Goal: Task Accomplishment & Management: Use online tool/utility

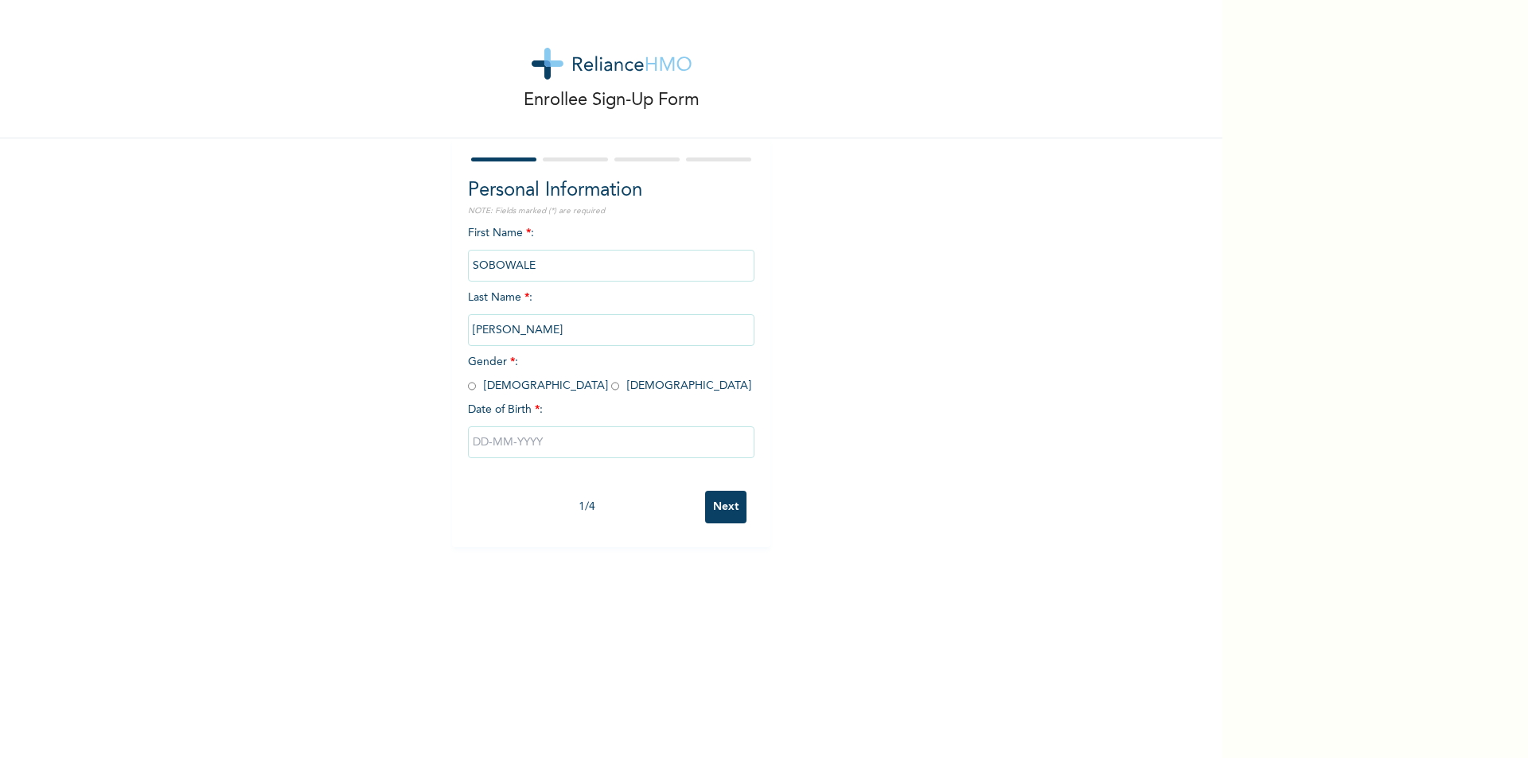
click at [468, 384] on input "radio" at bounding box center [472, 386] width 8 height 15
radio input "true"
click at [545, 452] on input "text" at bounding box center [611, 443] width 287 height 32
select select "9"
click at [602, 509] on select "January February March April May June July August September October November De…" at bounding box center [579, 505] width 84 height 32
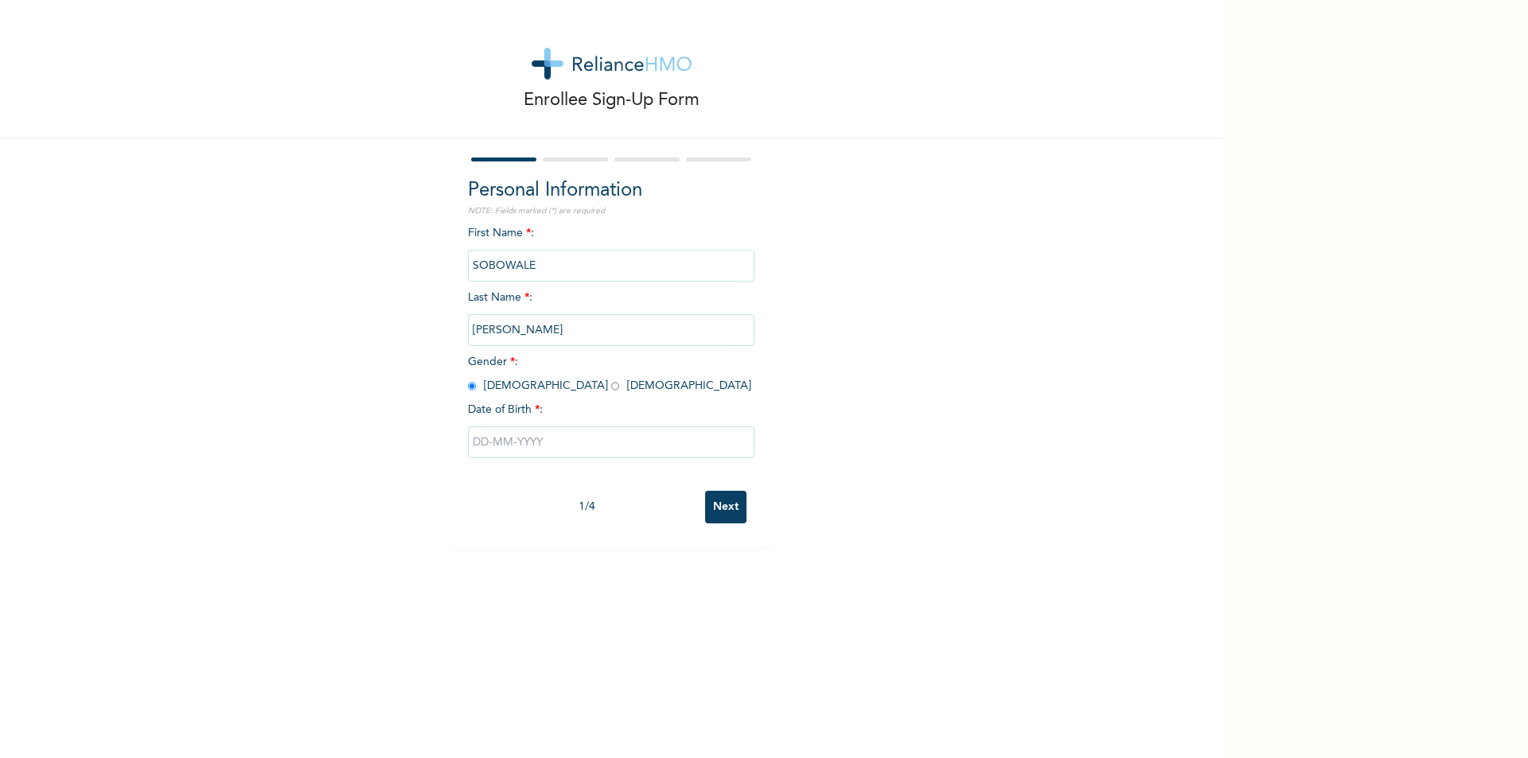
click at [473, 443] on input "text" at bounding box center [611, 443] width 287 height 32
click at [598, 504] on select "January February March April May June July August September October November De…" at bounding box center [579, 505] width 84 height 32
click at [537, 490] on select "January February March April May June July August September October November De…" at bounding box center [579, 505] width 84 height 32
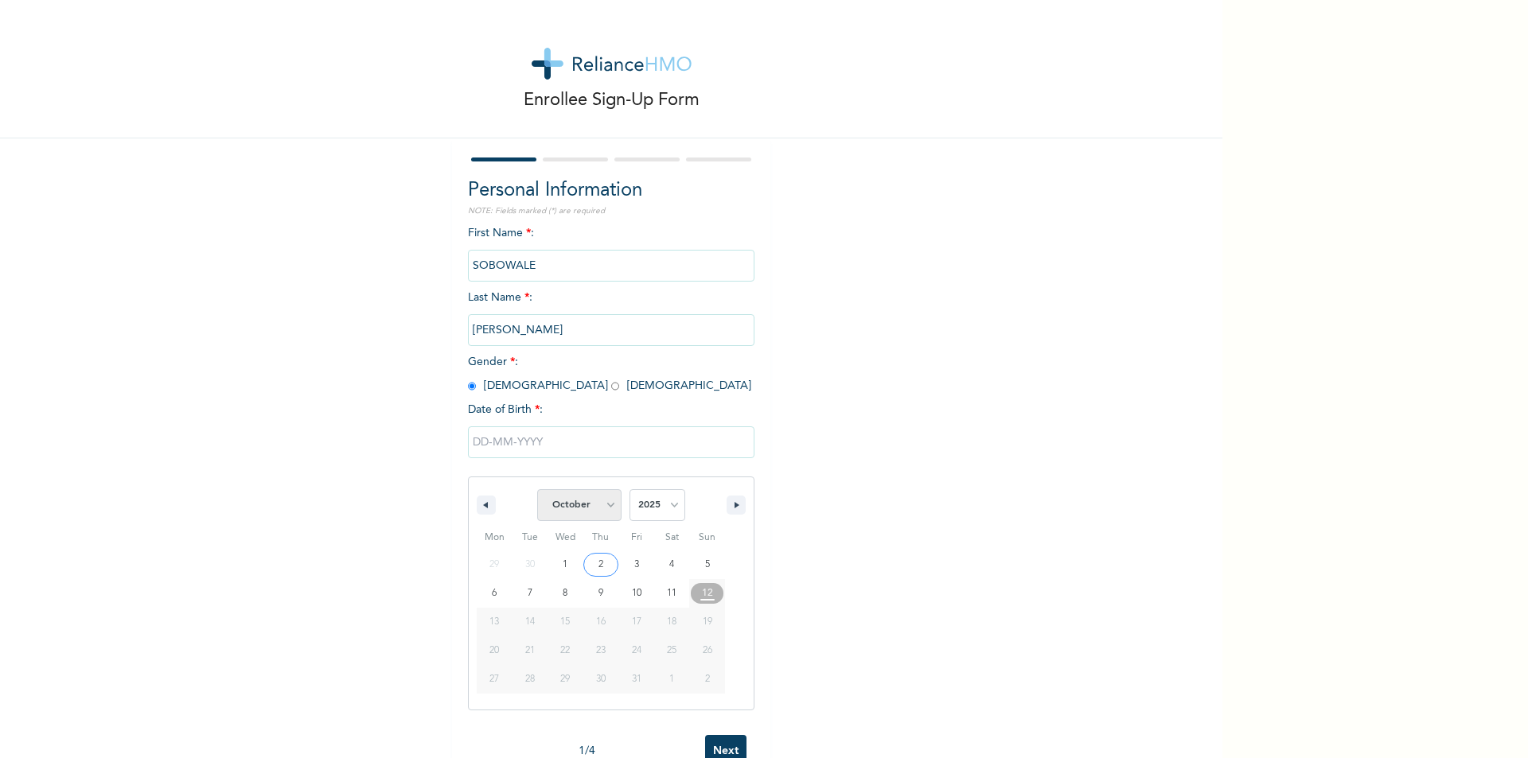
click at [592, 501] on select "January February March April May June July August September October November De…" at bounding box center [579, 505] width 84 height 32
click at [537, 490] on select "January February March April May June July August September October November De…" at bounding box center [579, 505] width 84 height 32
click at [480, 508] on icon "button" at bounding box center [484, 505] width 8 height 6
click at [735, 508] on icon "button" at bounding box center [739, 505] width 8 height 6
select select "9"
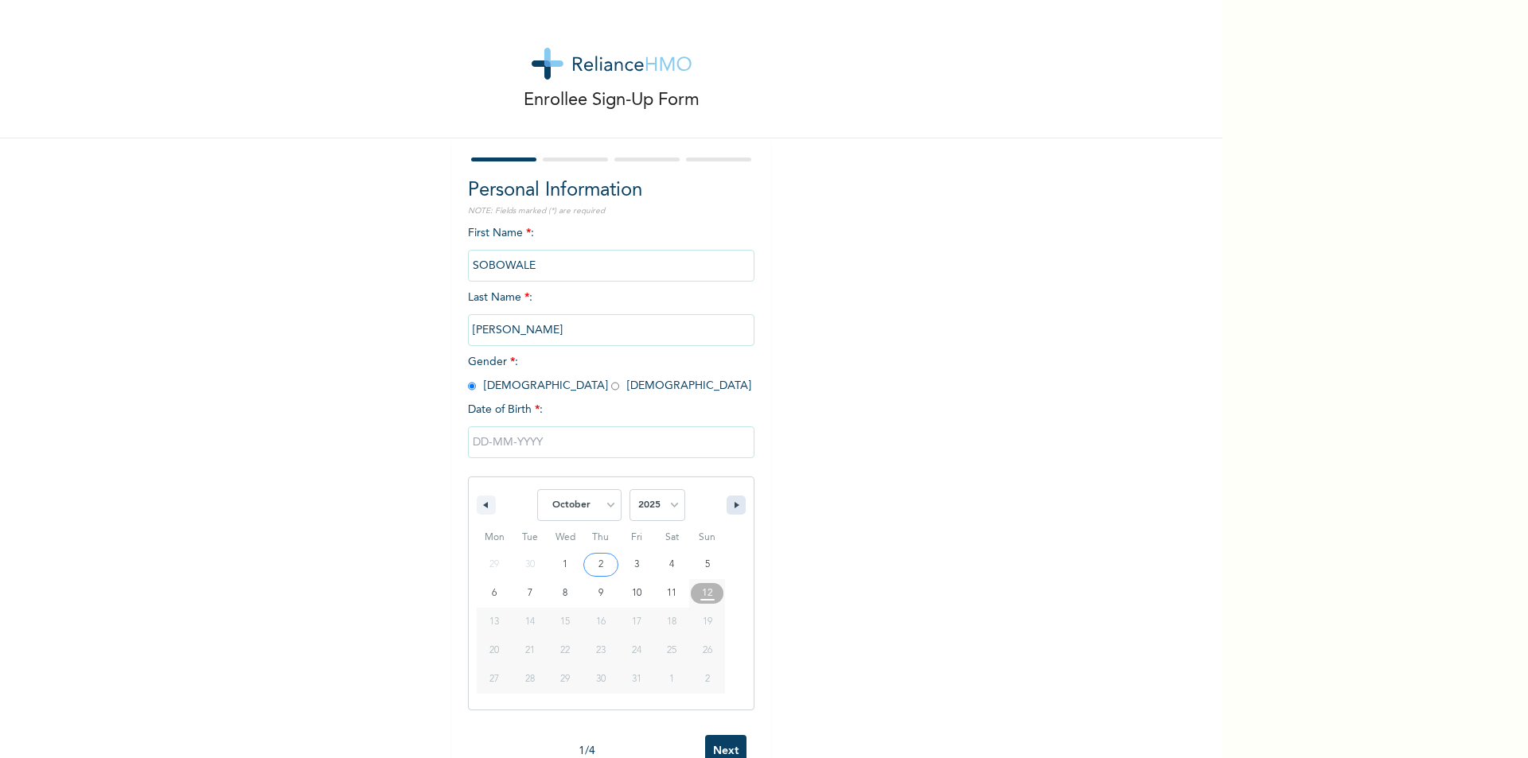
click at [735, 508] on icon "button" at bounding box center [739, 505] width 8 height 6
click at [737, 513] on button "button" at bounding box center [736, 505] width 19 height 19
click at [480, 448] on input "text" at bounding box center [611, 443] width 287 height 32
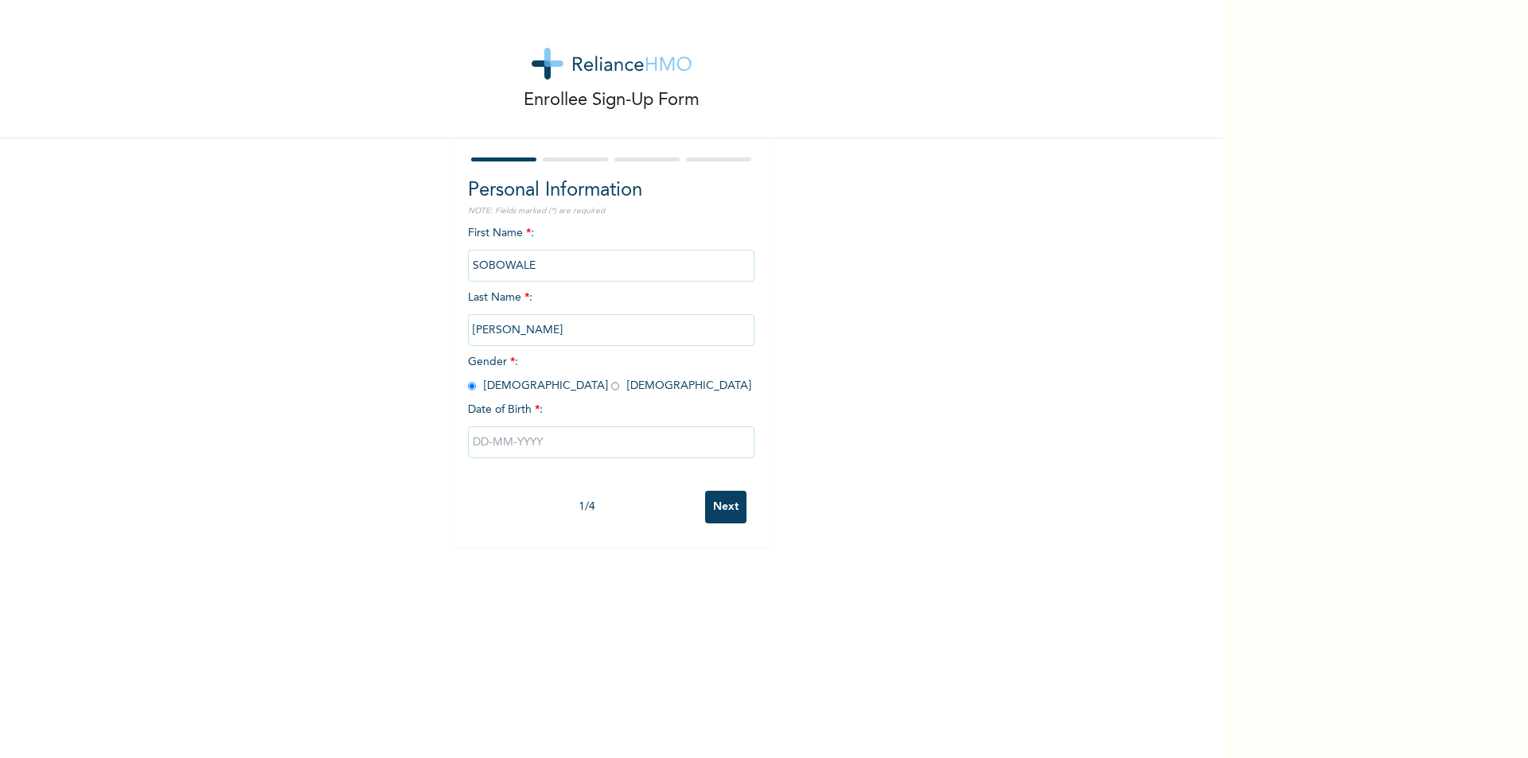
select select "9"
click at [481, 446] on input "text" at bounding box center [611, 443] width 287 height 32
click at [477, 444] on input "text" at bounding box center [611, 443] width 287 height 32
select select "9"
click at [608, 504] on select "January February March April May June July August September October November De…" at bounding box center [579, 505] width 84 height 32
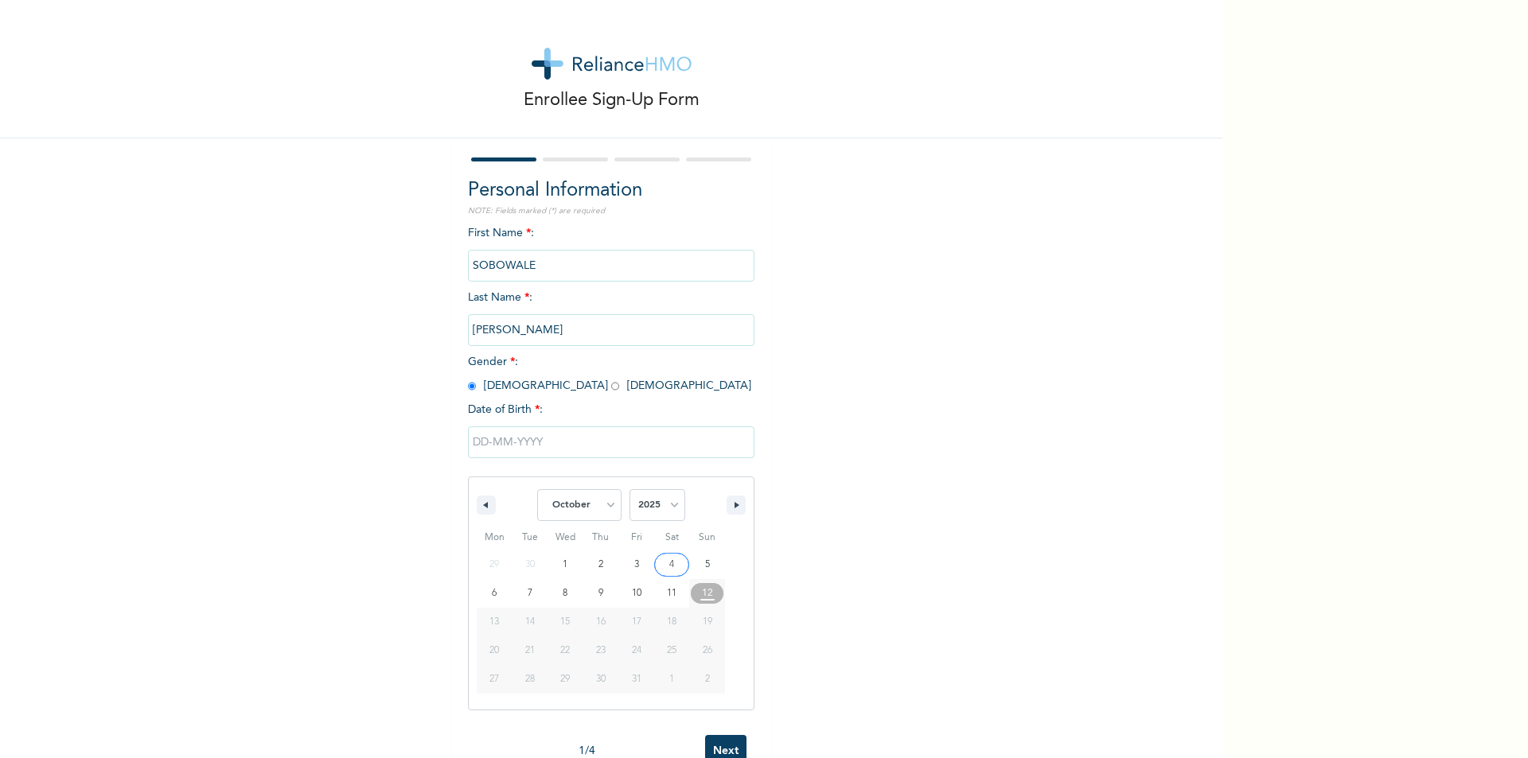
type input "10/04/2025"
click at [540, 448] on input "10/04/2025" at bounding box center [611, 443] width 287 height 32
select select "9"
click at [735, 505] on icon "button" at bounding box center [739, 505] width 8 height 6
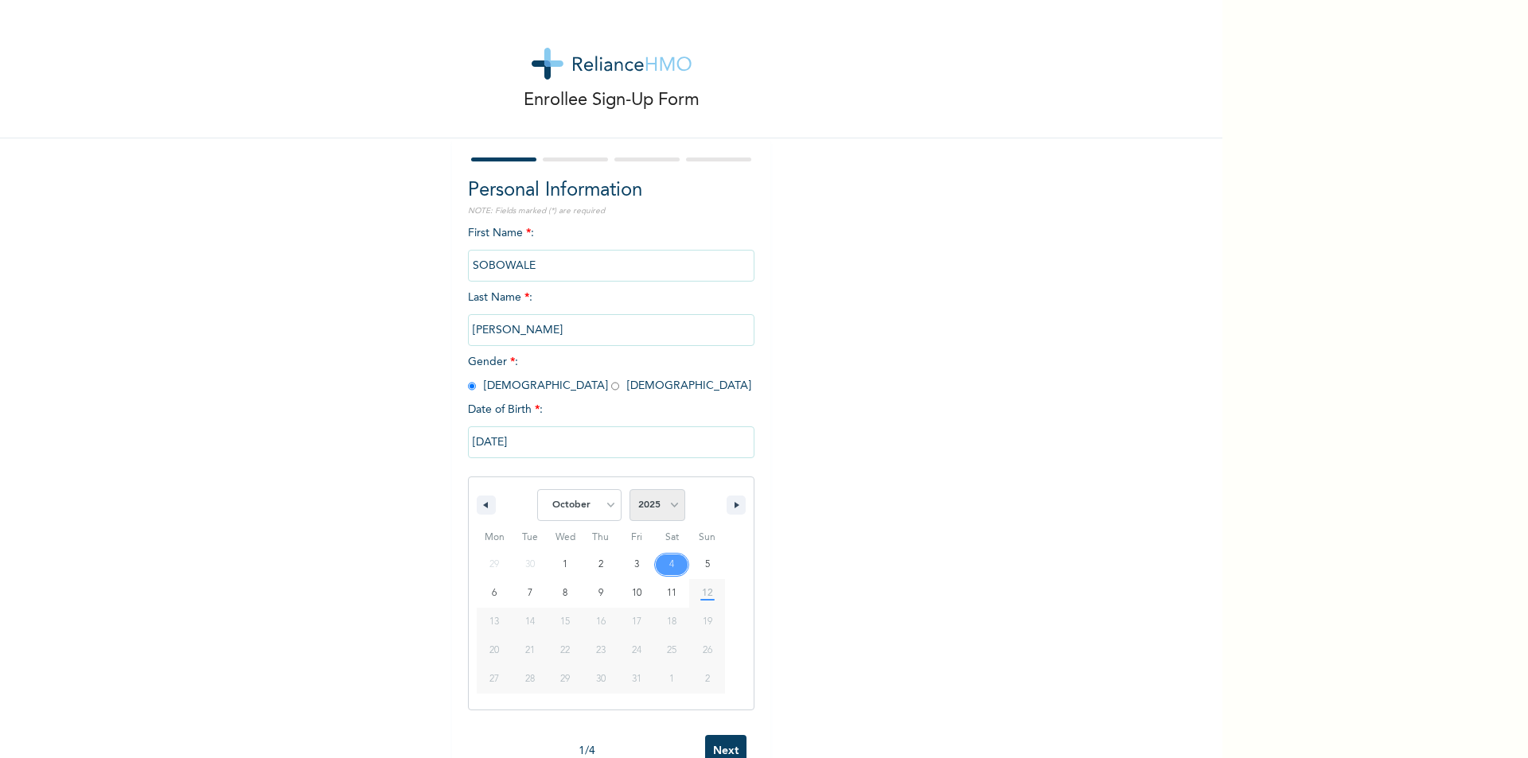
click at [673, 507] on select "2025 2024 2023 2022 2021 2020 2019 2018 2017 2016 2015 2014 2013 2012 2011 2010…" at bounding box center [658, 505] width 56 height 32
select select "1998"
click at [630, 490] on select "2025 2024 2023 2022 2021 2020 2019 2018 2017 2016 2015 2014 2013 2012 2011 2010…" at bounding box center [658, 505] width 56 height 32
click at [591, 513] on select "January February March April May June July August September October November De…" at bounding box center [579, 505] width 84 height 32
select select "11"
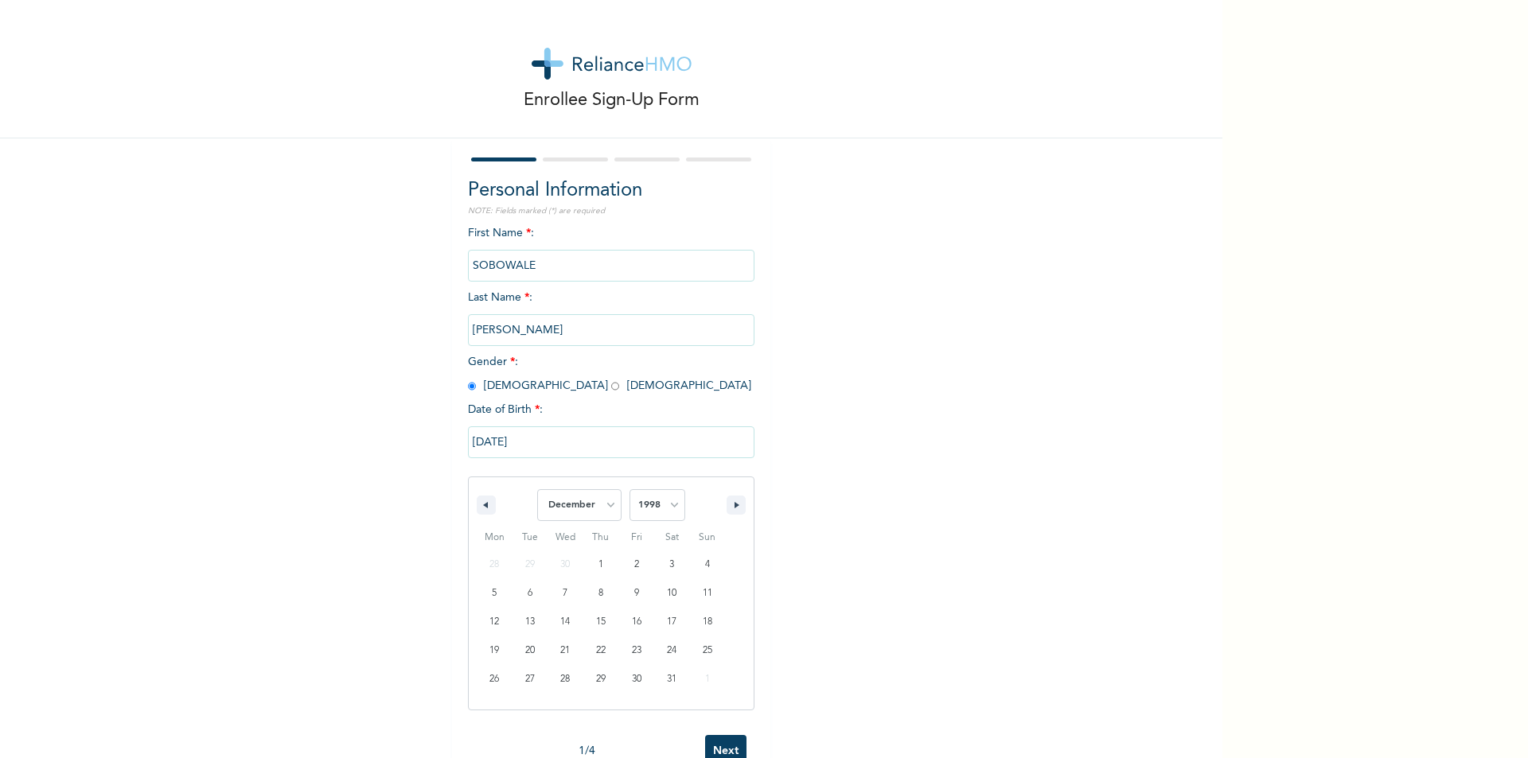
click at [537, 490] on select "January February March April May June July August September October November De…" at bounding box center [579, 505] width 84 height 32
type input "12/30/1998"
click at [710, 502] on input "Next" at bounding box center [725, 507] width 41 height 33
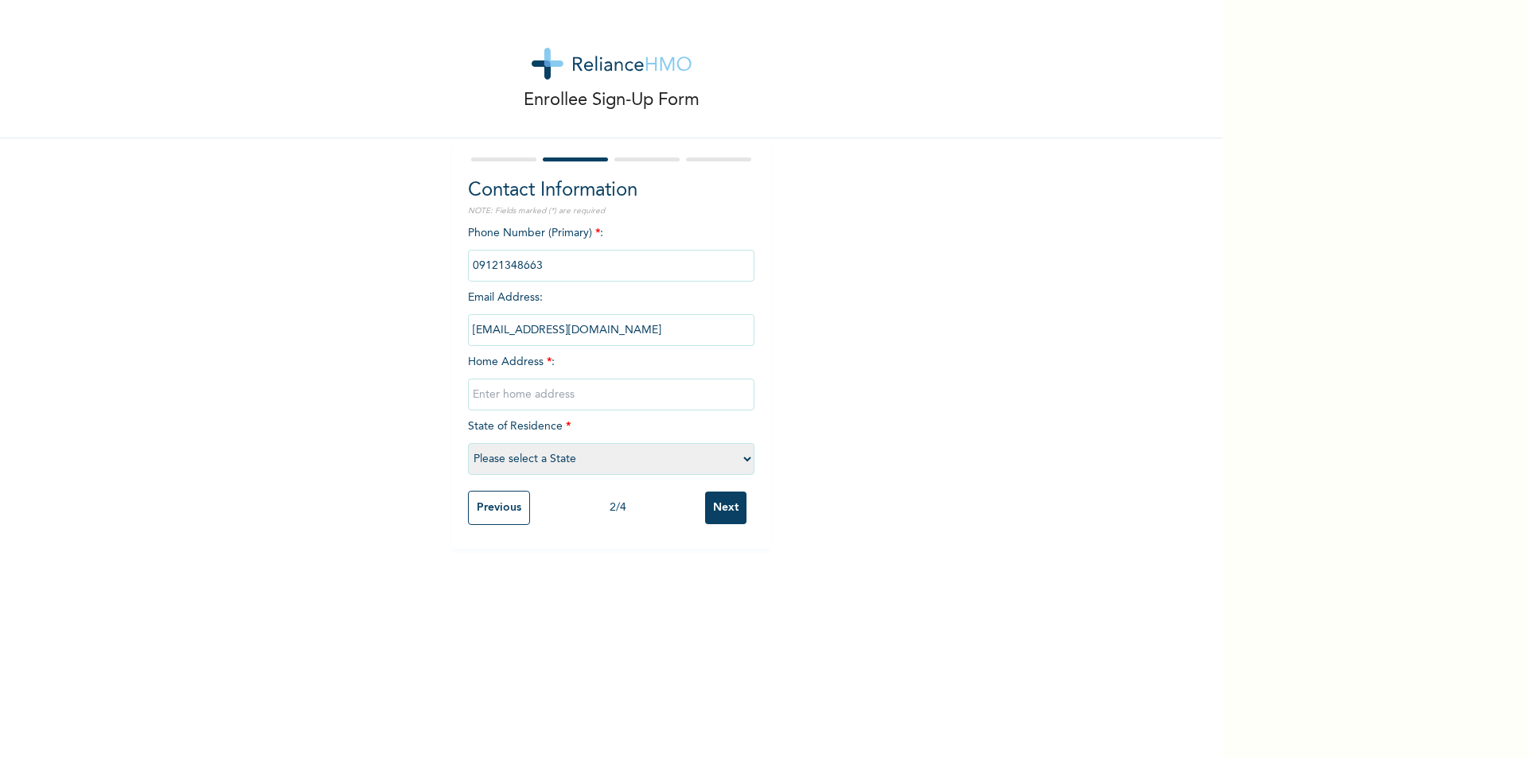
click at [552, 398] on input "text" at bounding box center [611, 395] width 287 height 32
type input "!05,Agbe Road , Abule Egba,"
click at [603, 467] on select "Please select a State Abia Abuja (FCT) Adamawa Akwa Ibom Anambra Bauchi Bayelsa…" at bounding box center [611, 459] width 287 height 32
select select "25"
click at [468, 443] on select "Please select a State Abia Abuja (FCT) Adamawa Akwa Ibom Anambra Bauchi Bayelsa…" at bounding box center [611, 459] width 287 height 32
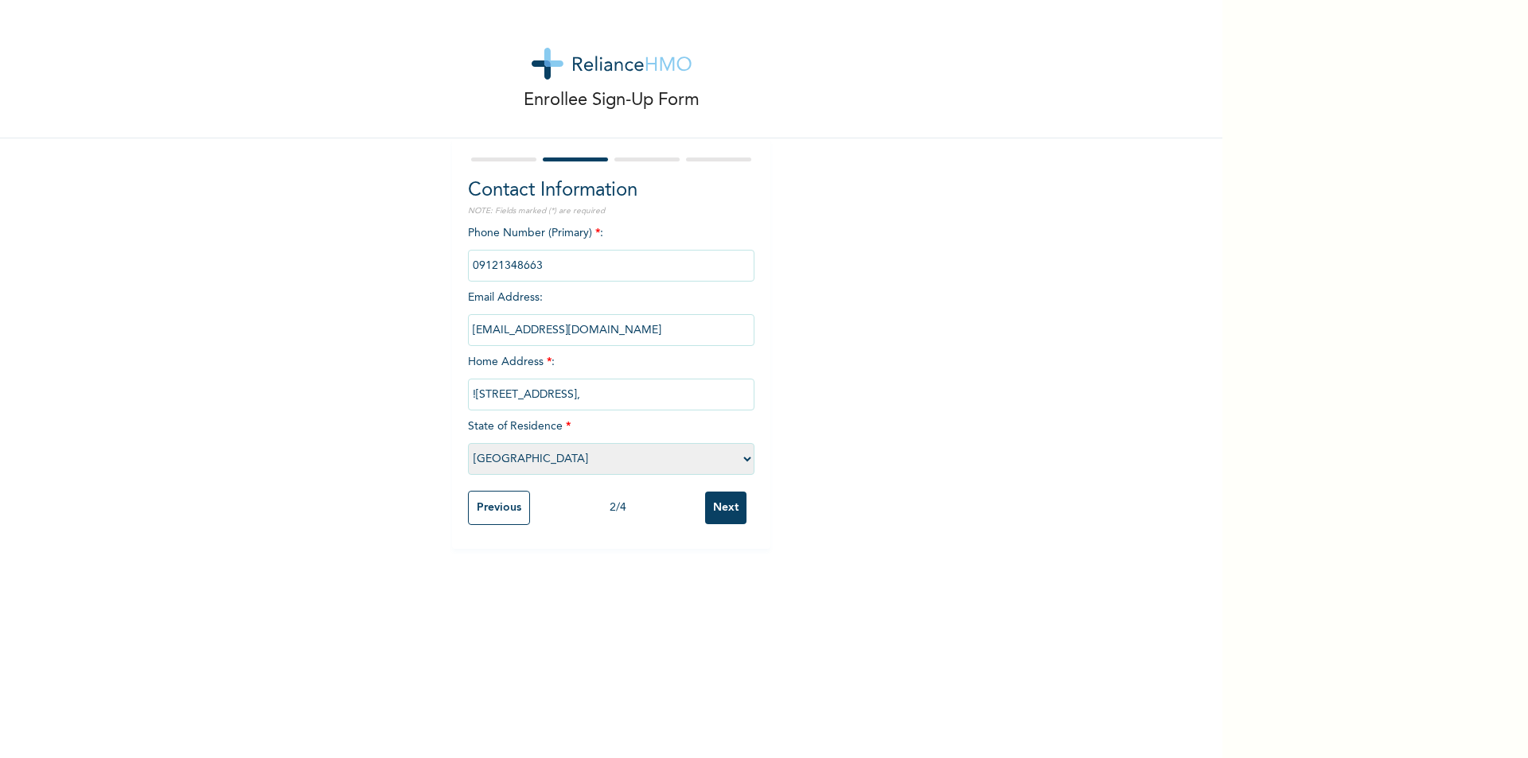
click at [716, 505] on input "Next" at bounding box center [725, 508] width 41 height 33
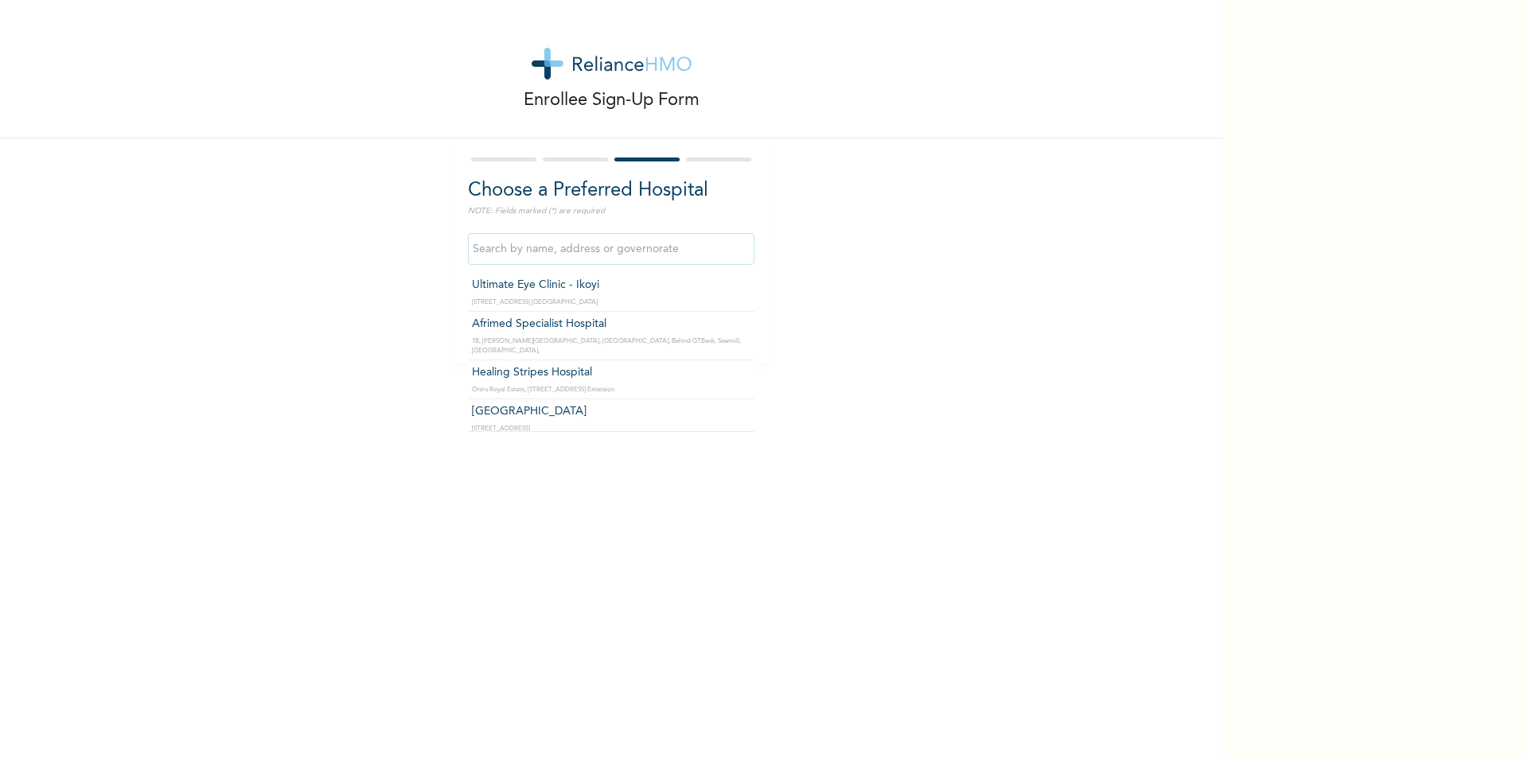
click at [541, 247] on input "text" at bounding box center [611, 249] width 287 height 32
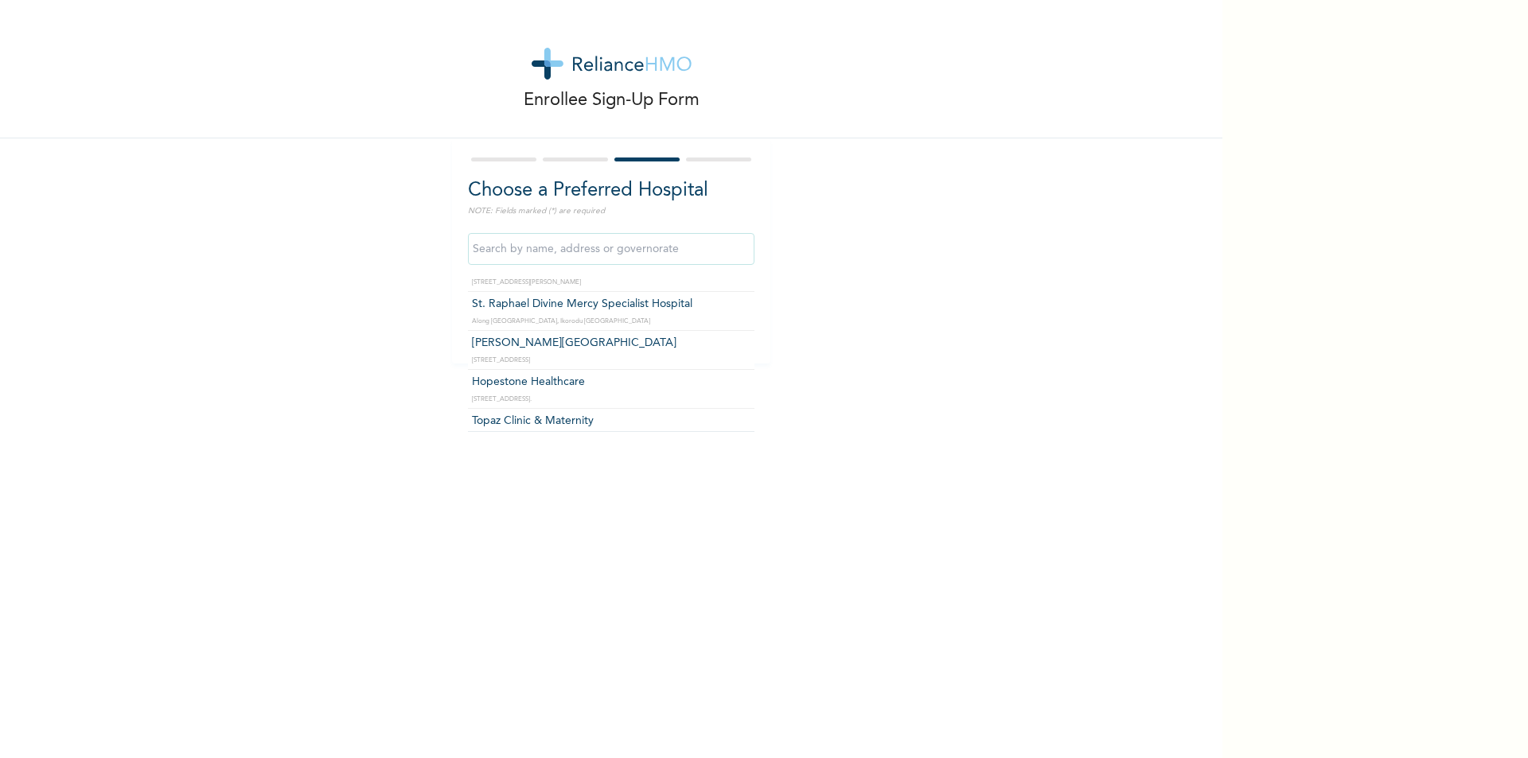
scroll to position [3661, 0]
click at [571, 245] on input "text" at bounding box center [611, 249] width 287 height 32
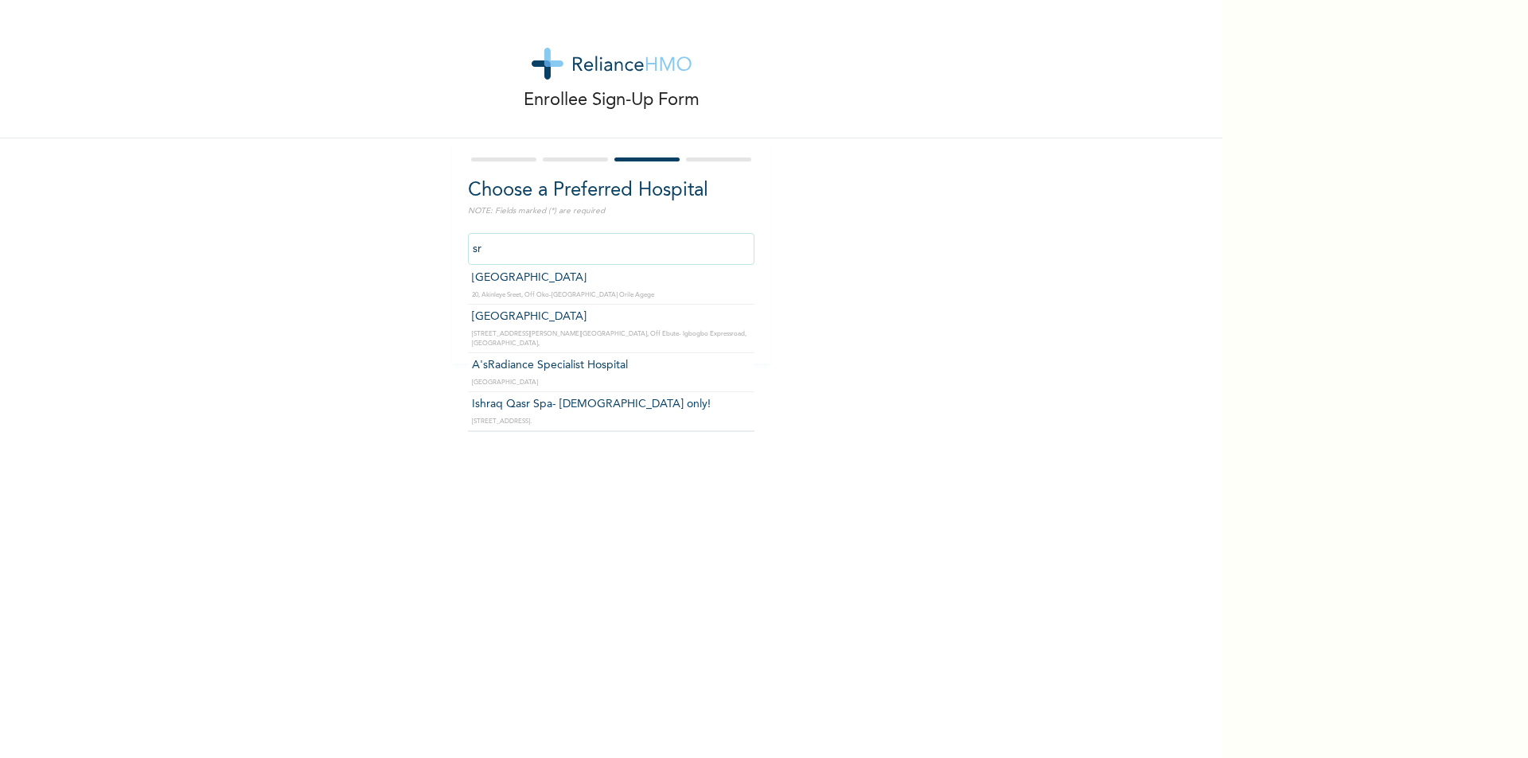
scroll to position [0, 0]
type input "s"
type input "n"
type input "l"
type input "Healing Stripes Hospital"
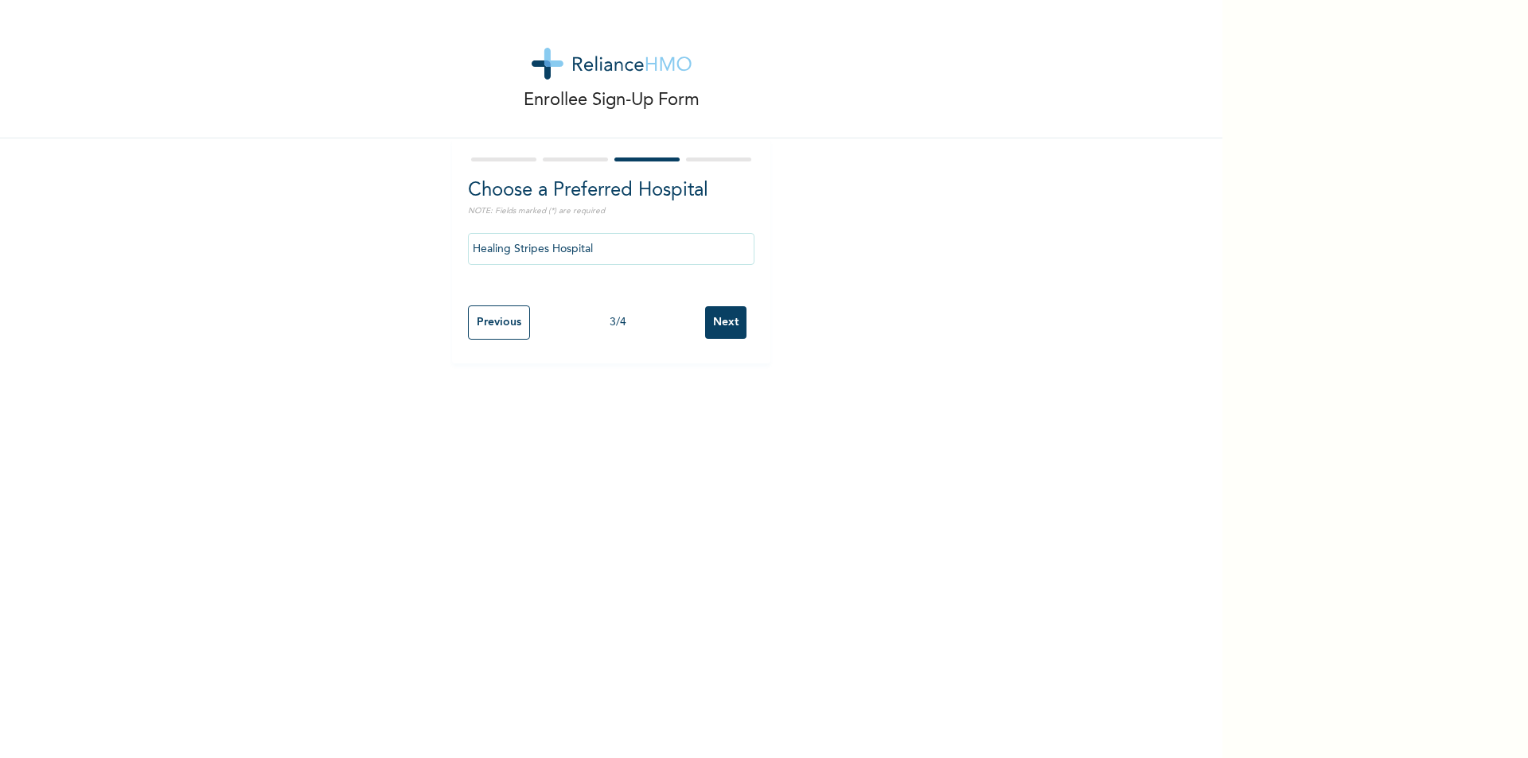
click at [719, 323] on input "Next" at bounding box center [725, 322] width 41 height 33
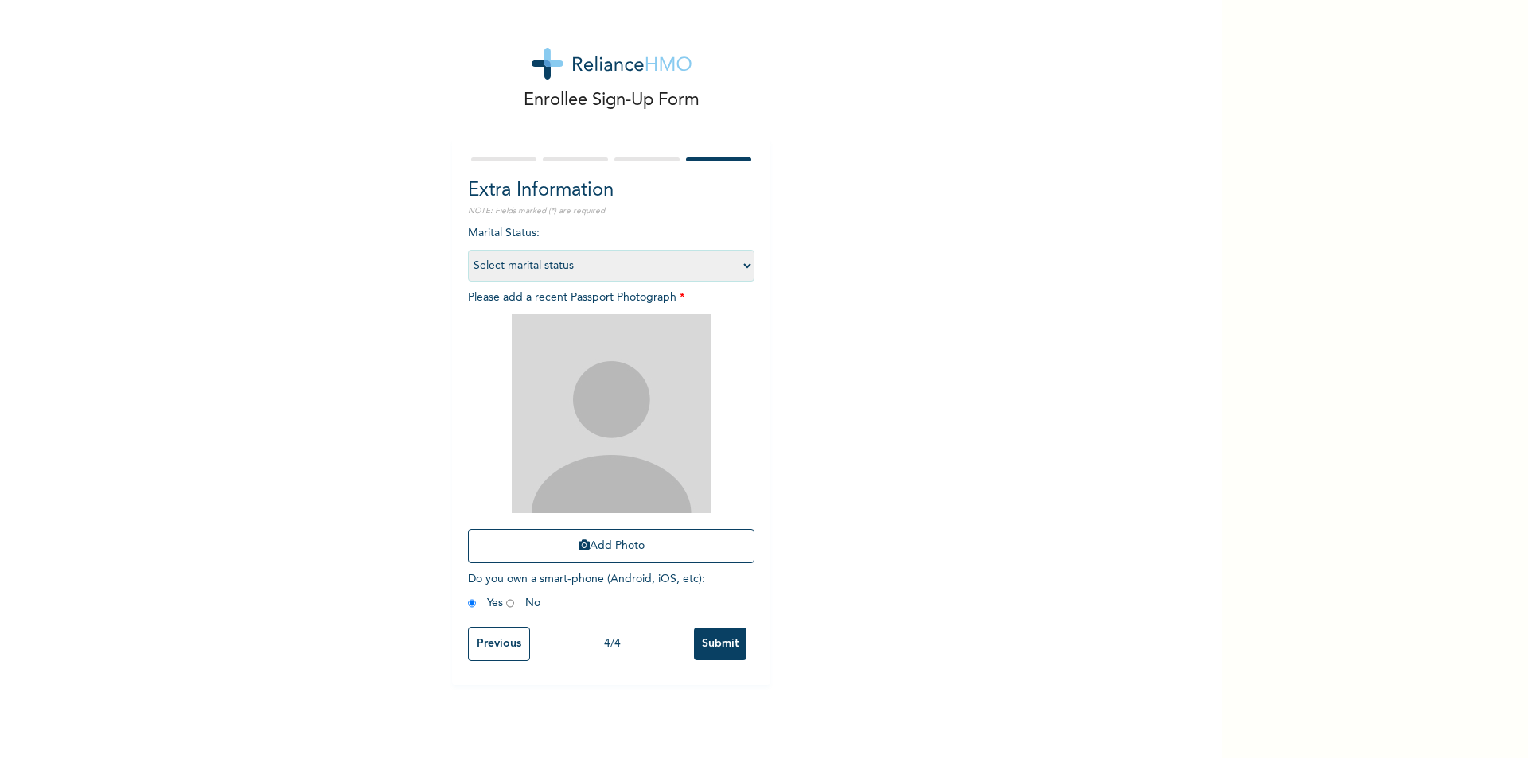
click at [721, 255] on select "Select marital status Single Married Divorced Widow/Widower" at bounding box center [611, 266] width 287 height 32
select select "1"
click at [468, 250] on select "Select marital status Single Married Divorced Widow/Widower" at bounding box center [611, 266] width 287 height 32
click at [579, 549] on icon "button" at bounding box center [584, 545] width 11 height 11
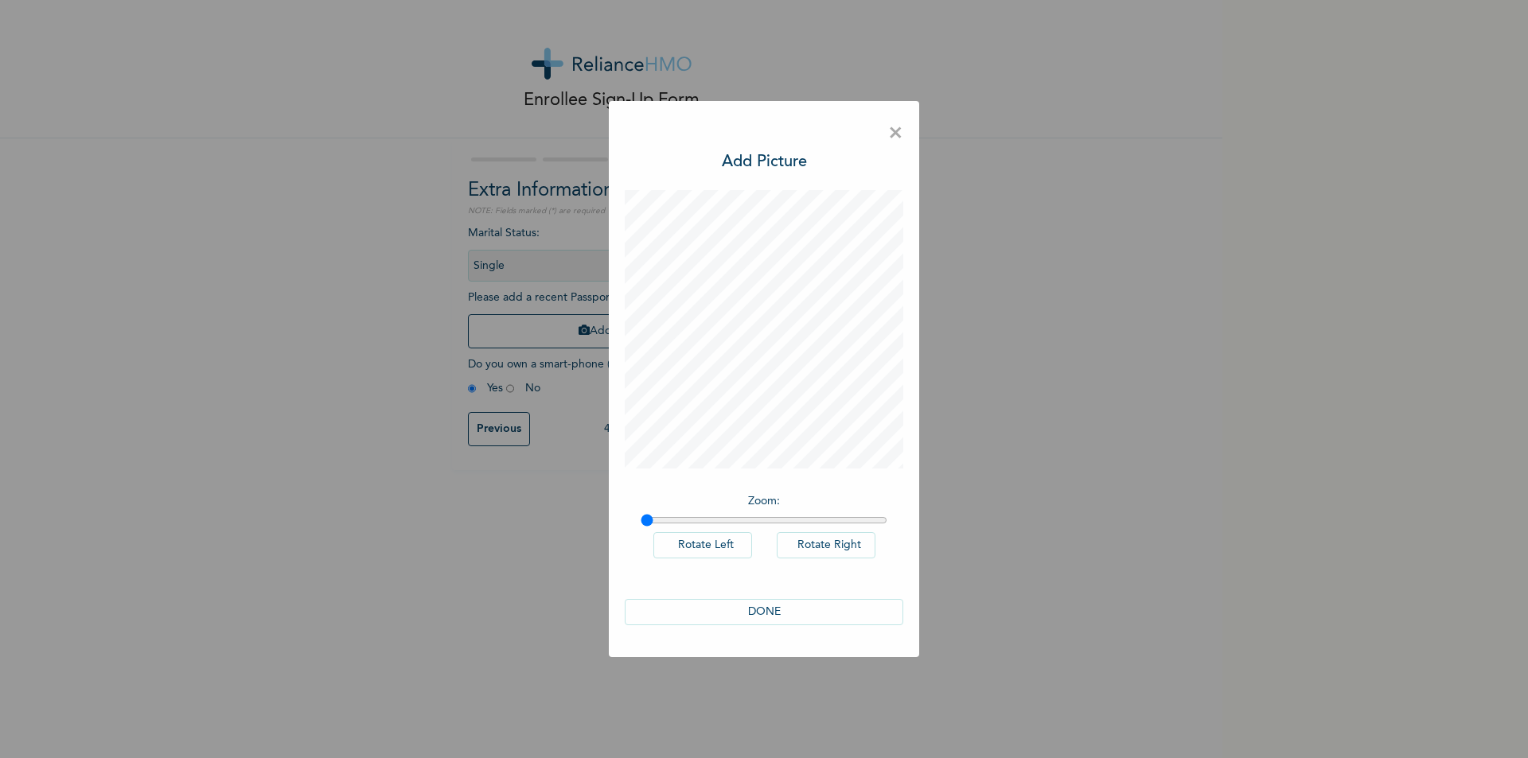
click at [754, 607] on button "DONE" at bounding box center [764, 612] width 279 height 26
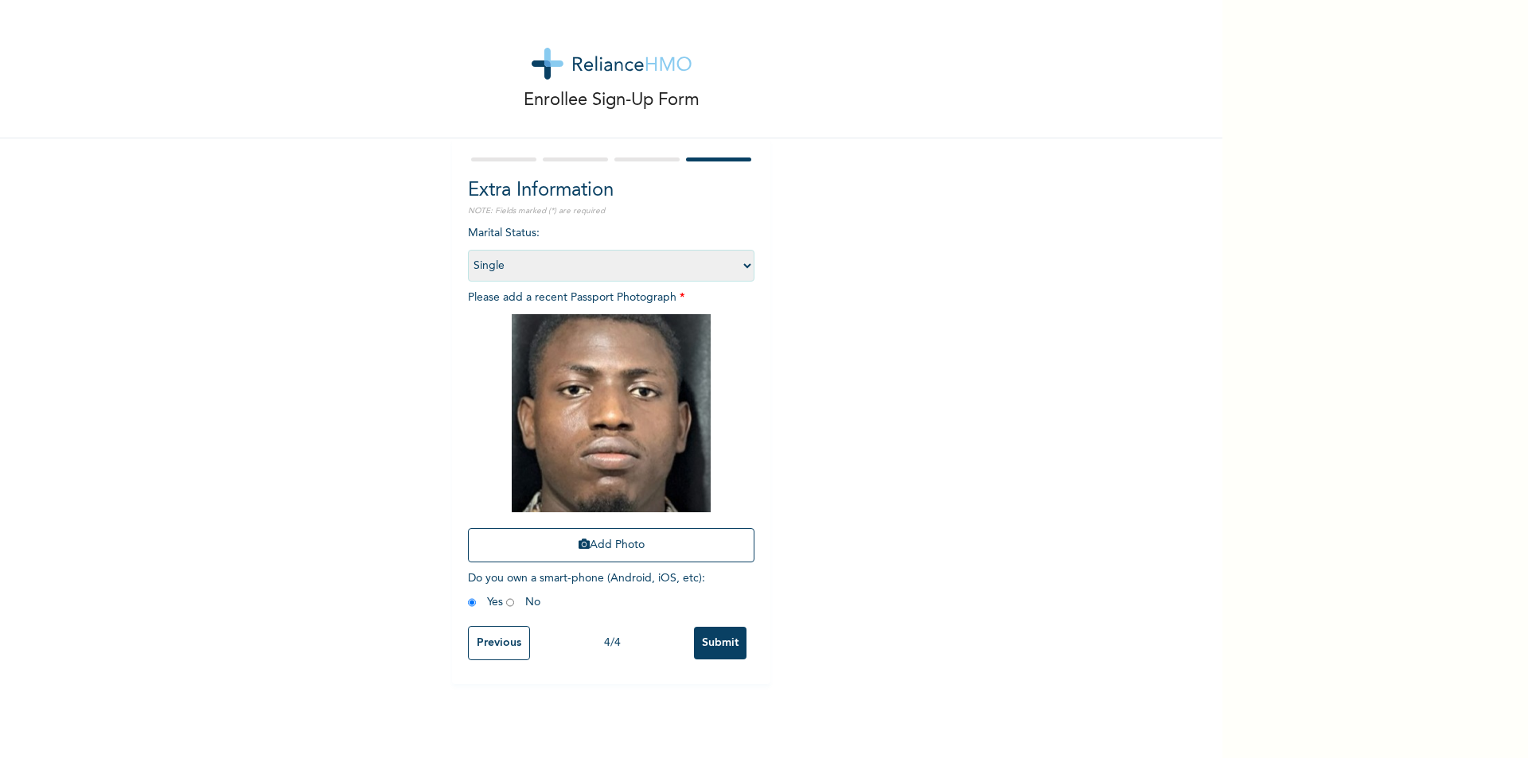
click at [712, 647] on input "Submit" at bounding box center [720, 643] width 53 height 33
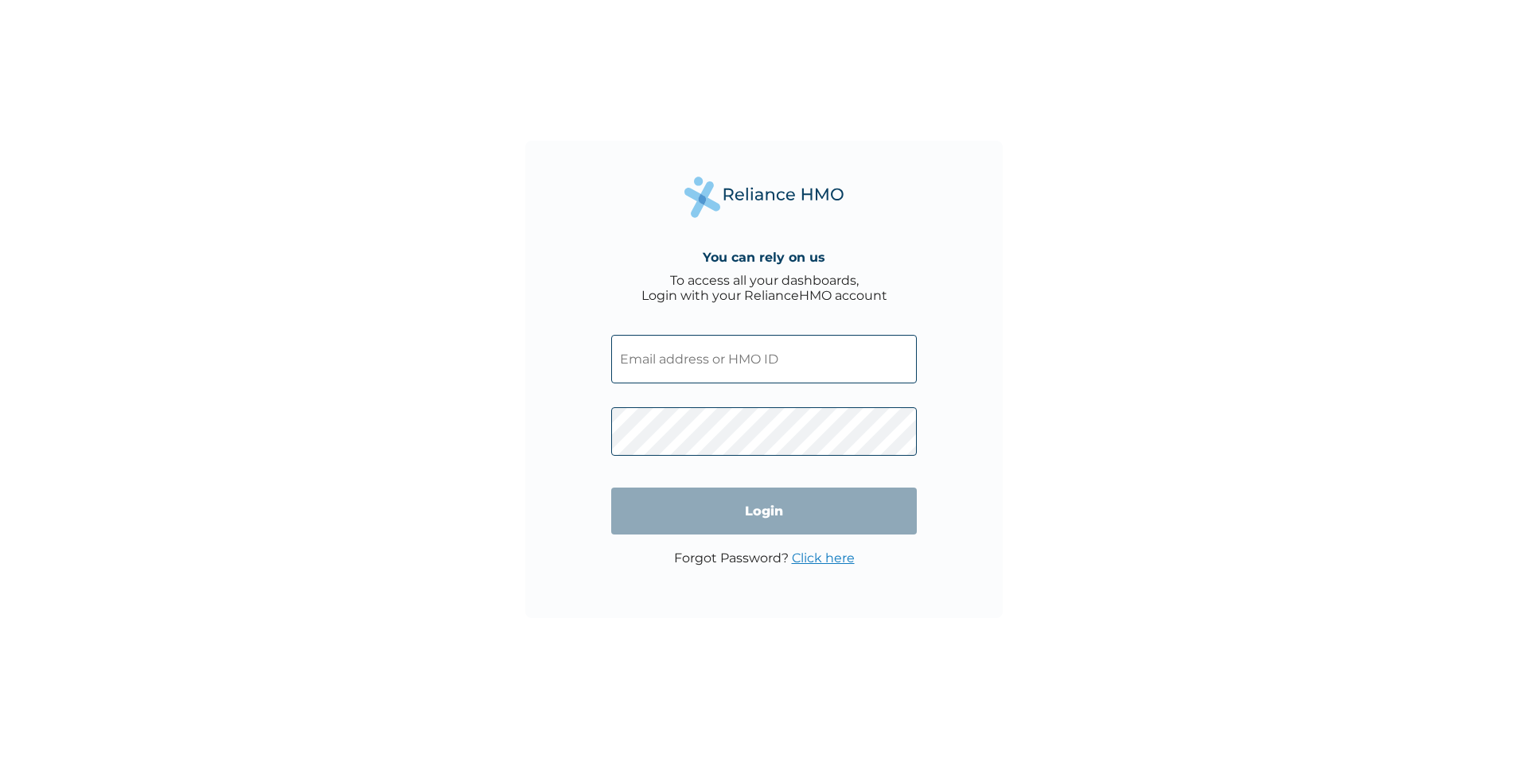
click at [681, 359] on input "text" at bounding box center [764, 359] width 306 height 49
paste input "AIP/10760/A"
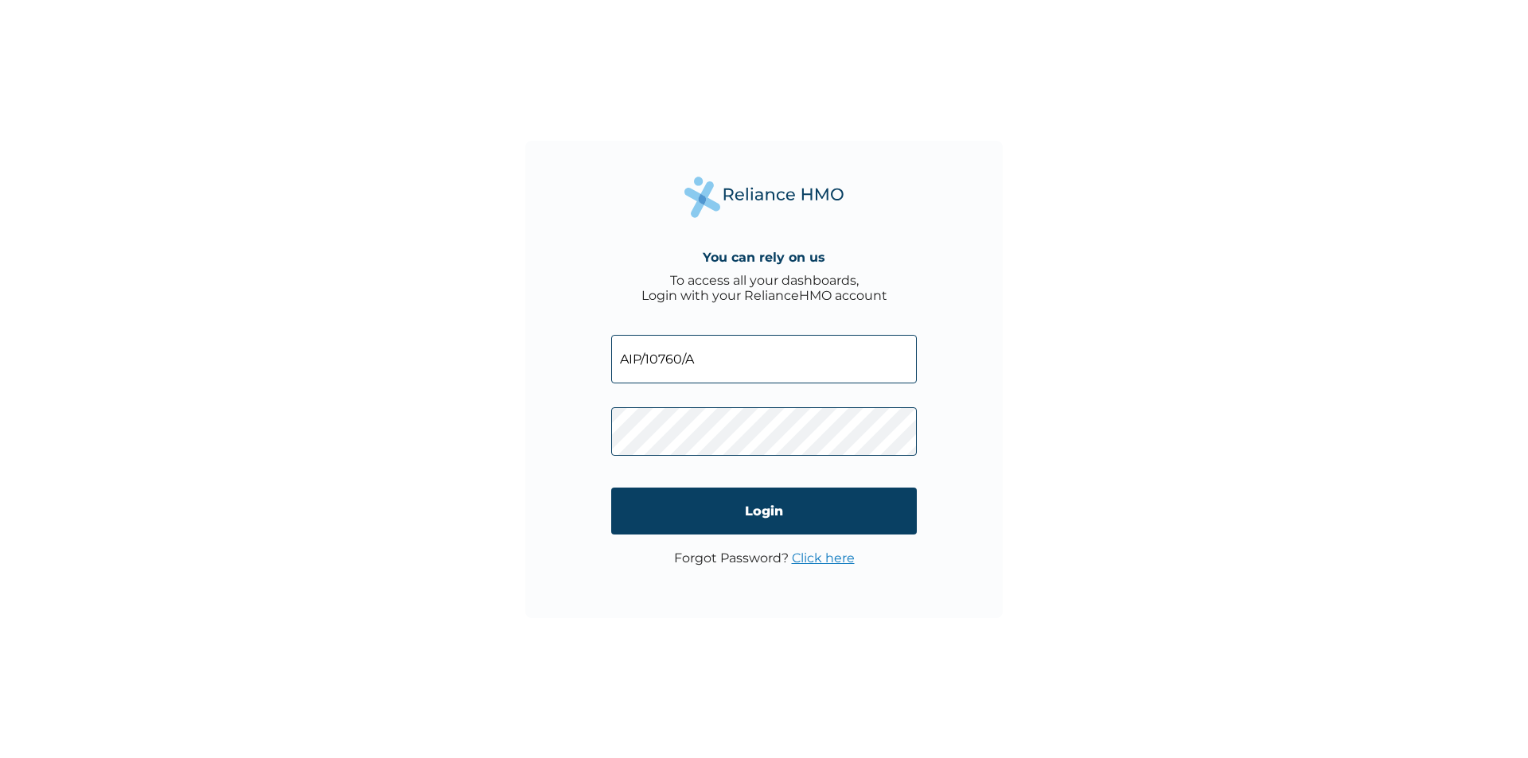
type input "AIP/10760/A"
click at [841, 509] on input "Login" at bounding box center [764, 511] width 306 height 47
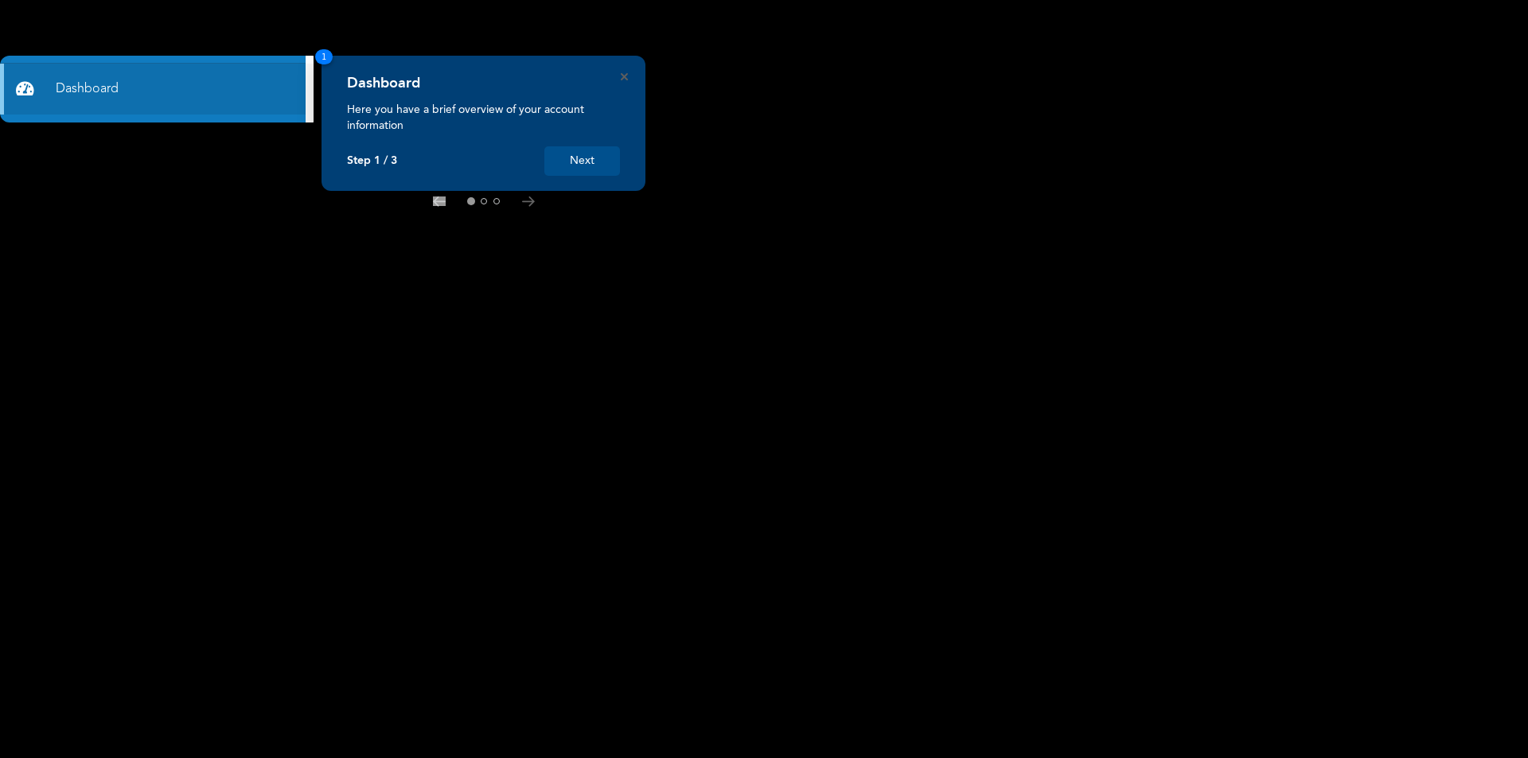
click at [591, 165] on button "Next" at bounding box center [582, 160] width 76 height 29
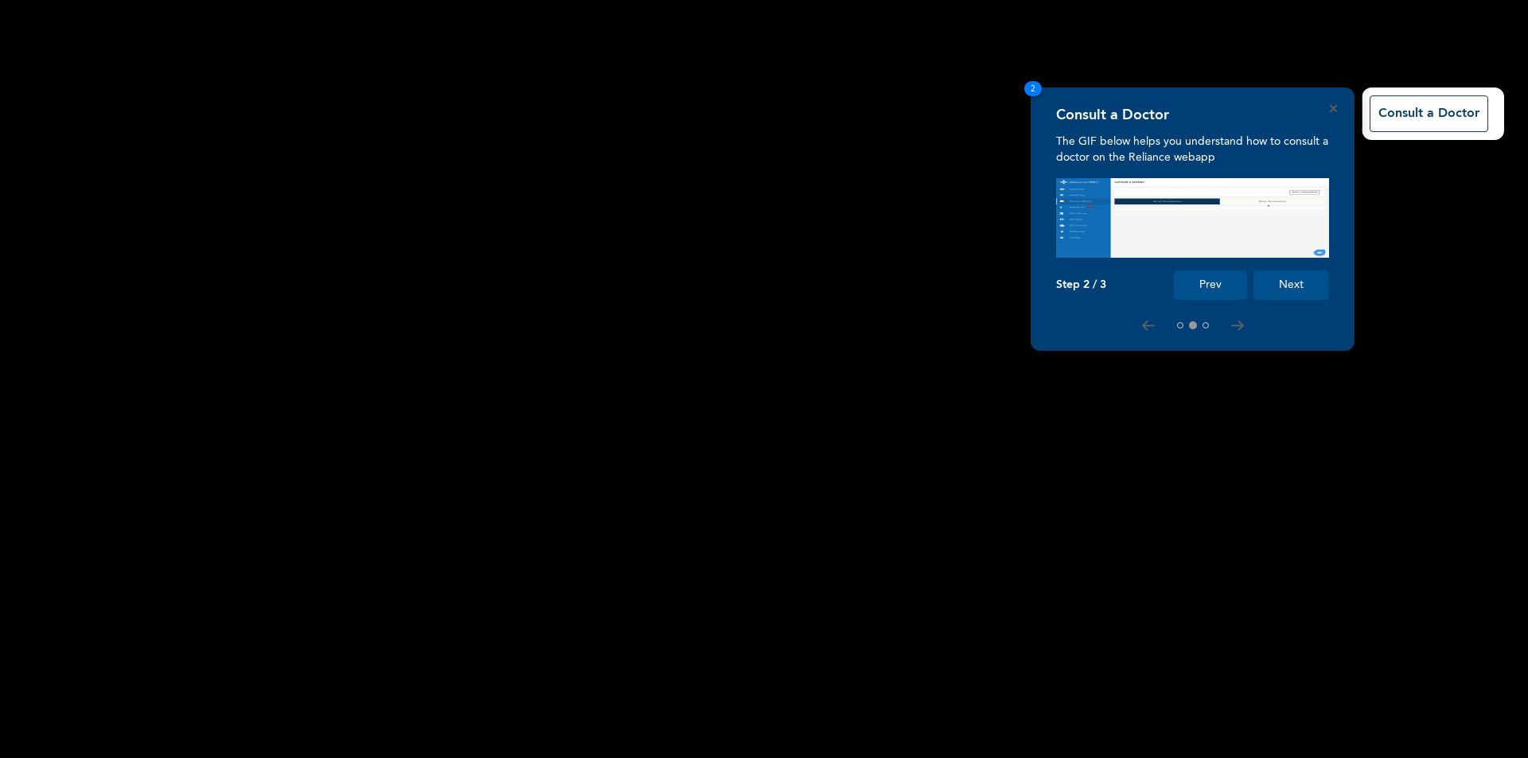
click at [1300, 290] on button "Next" at bounding box center [1291, 285] width 76 height 29
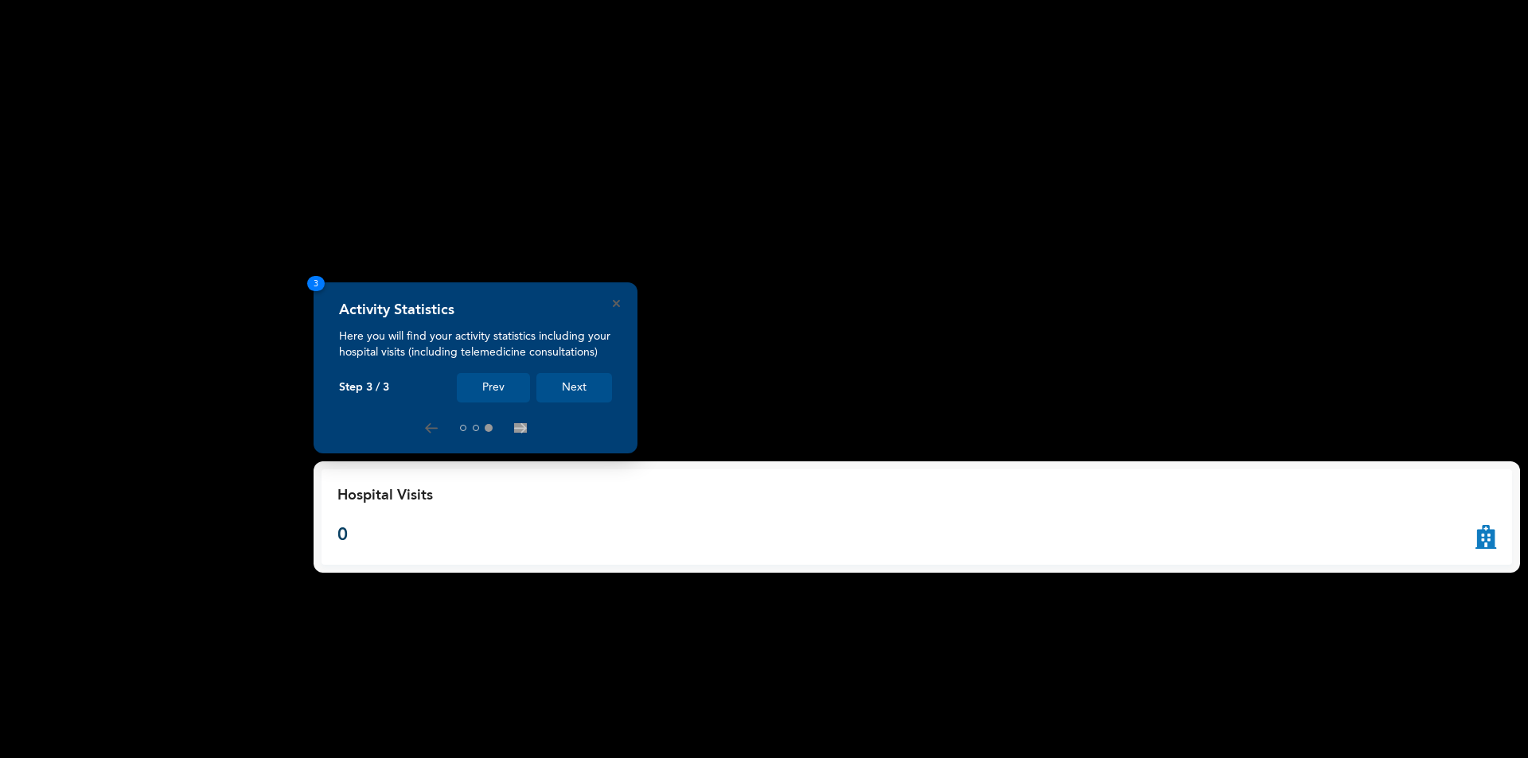
click at [587, 376] on button "Next" at bounding box center [574, 387] width 76 height 29
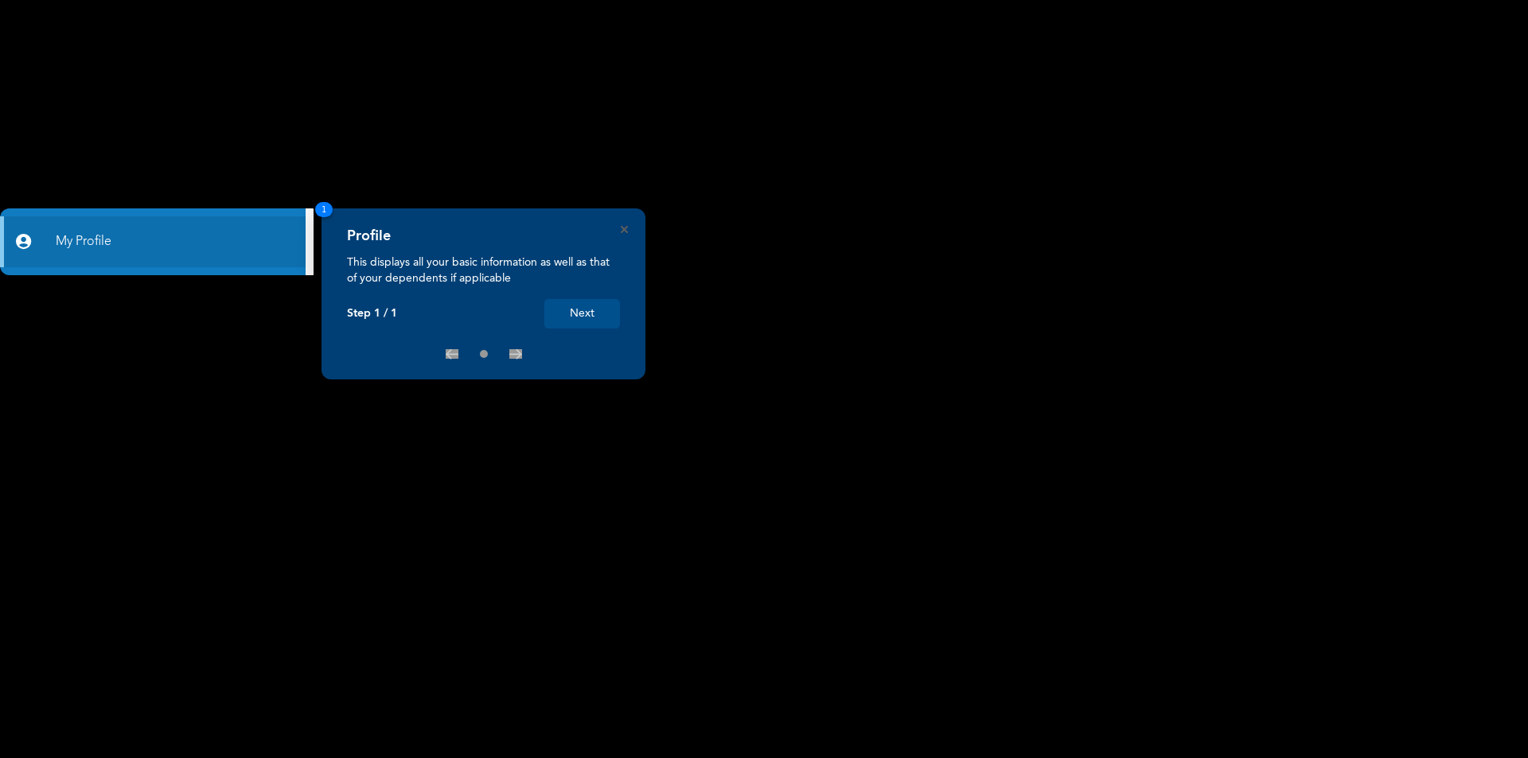
click at [587, 314] on button "Next" at bounding box center [582, 313] width 76 height 29
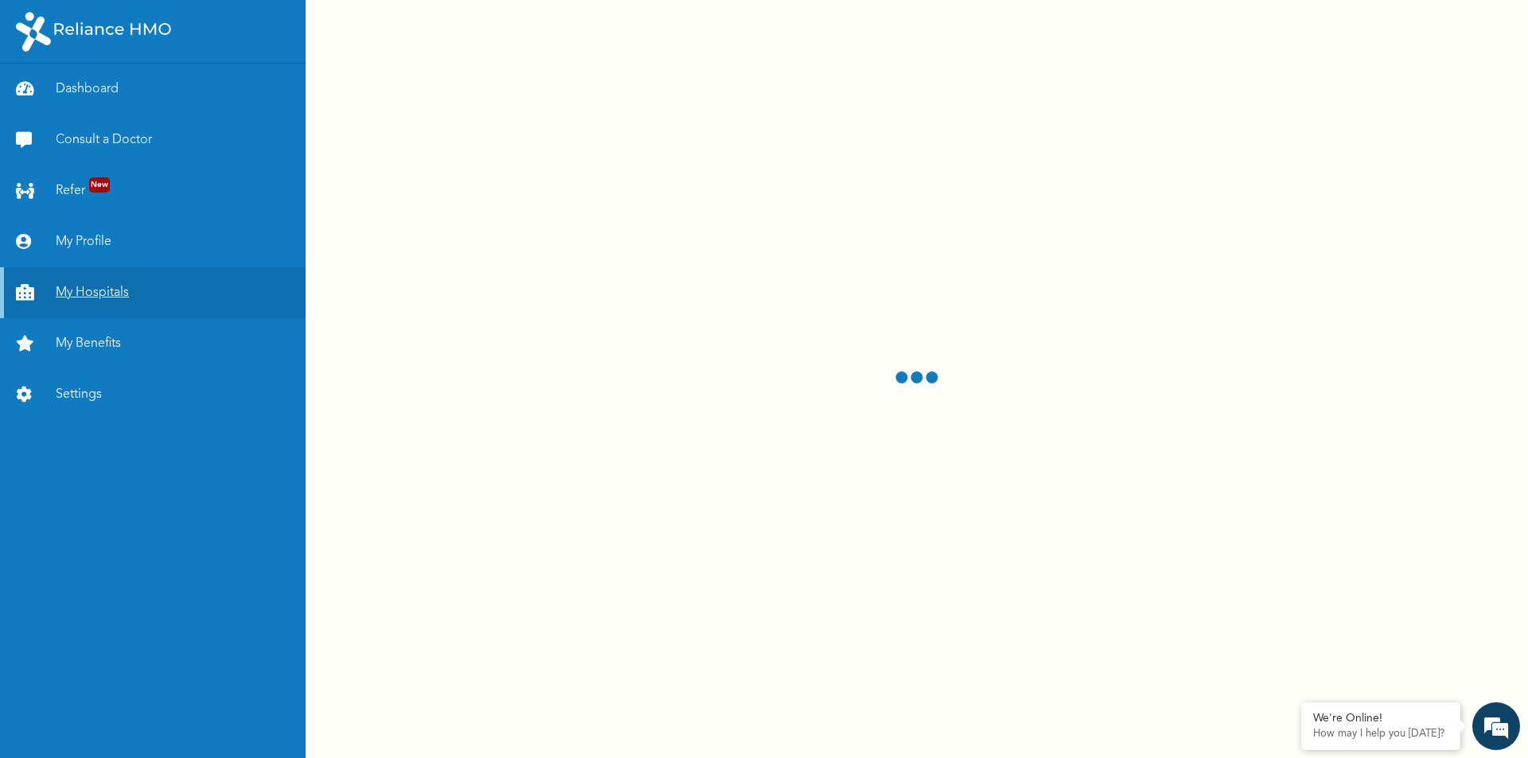
click at [71, 294] on link "My Hospitals" at bounding box center [153, 292] width 306 height 51
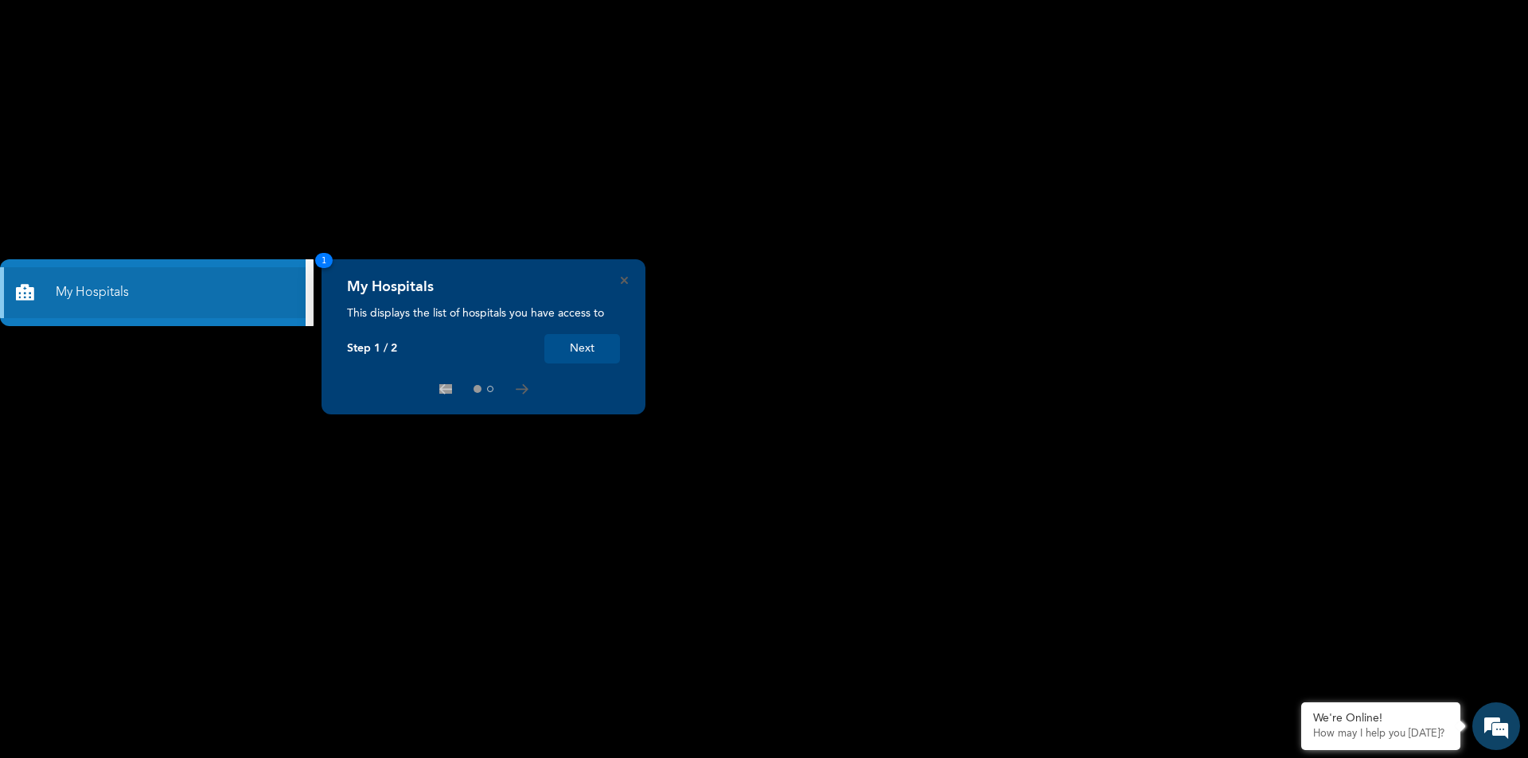
click at [580, 345] on button "Next" at bounding box center [582, 348] width 76 height 29
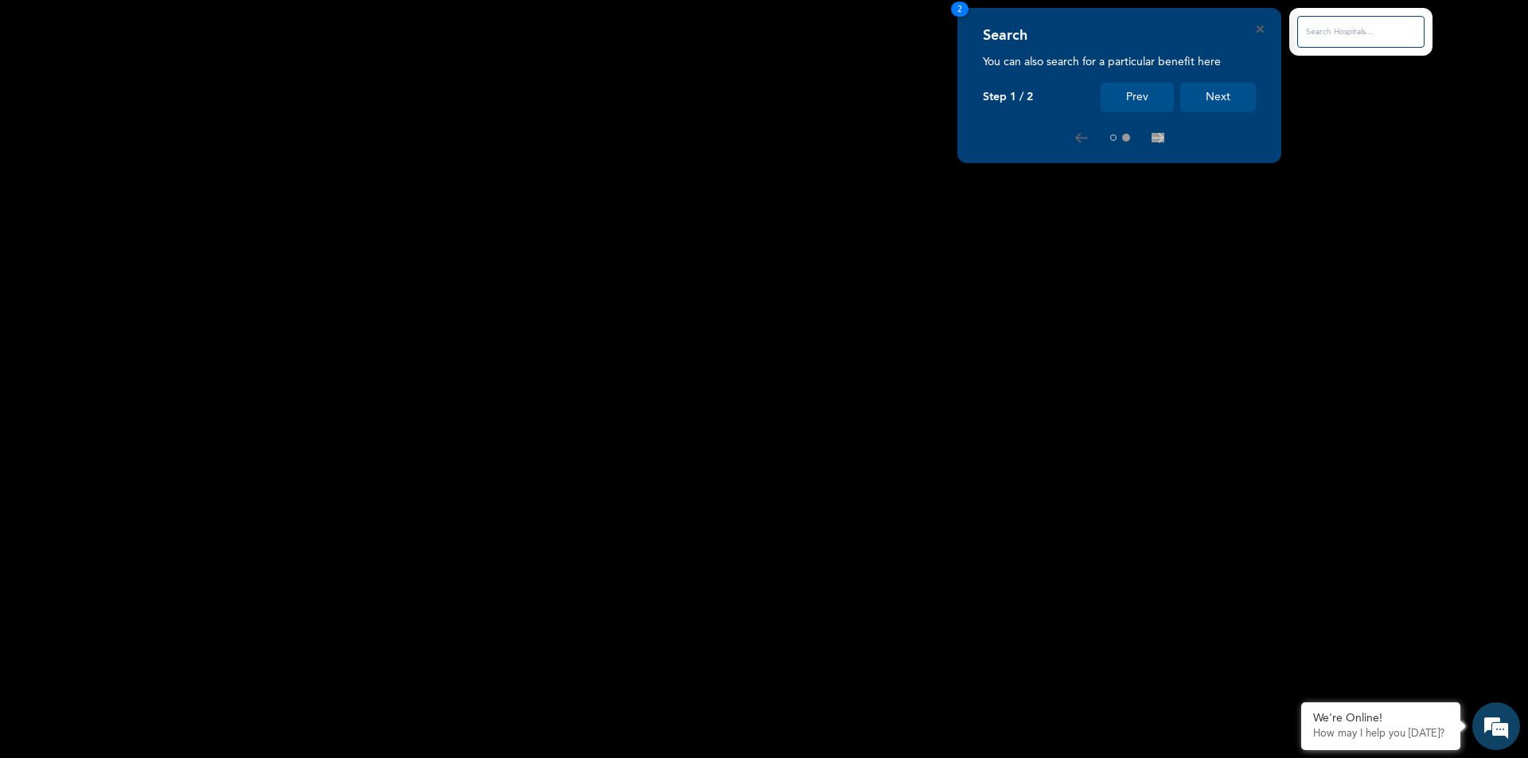
click at [1230, 91] on button "Next" at bounding box center [1218, 97] width 76 height 29
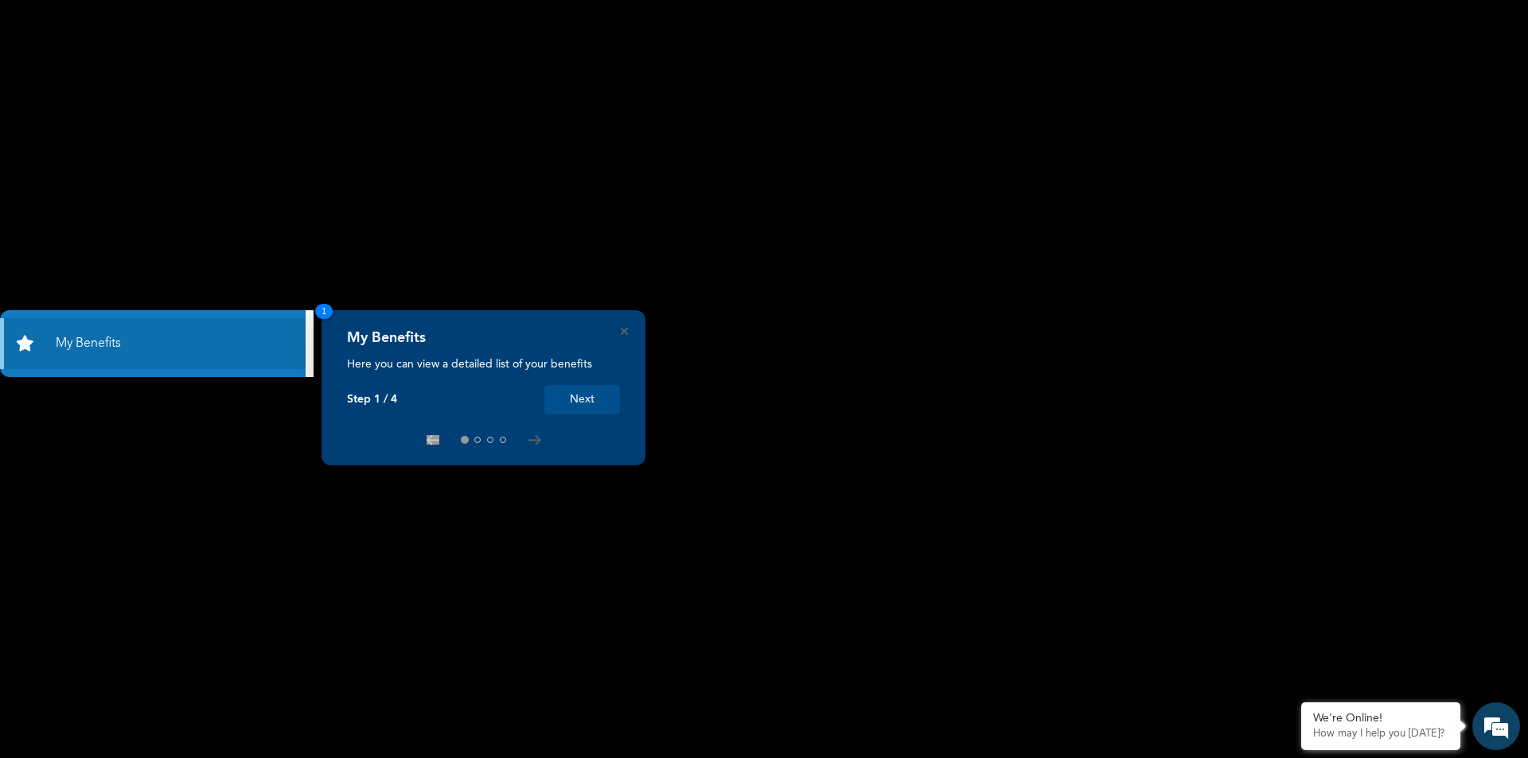
click at [597, 380] on div "My Benefits Here you can view a detailed list of your benefits Step 1 / 4 Next" at bounding box center [483, 371] width 273 height 85
click at [601, 389] on button "Next" at bounding box center [582, 399] width 76 height 29
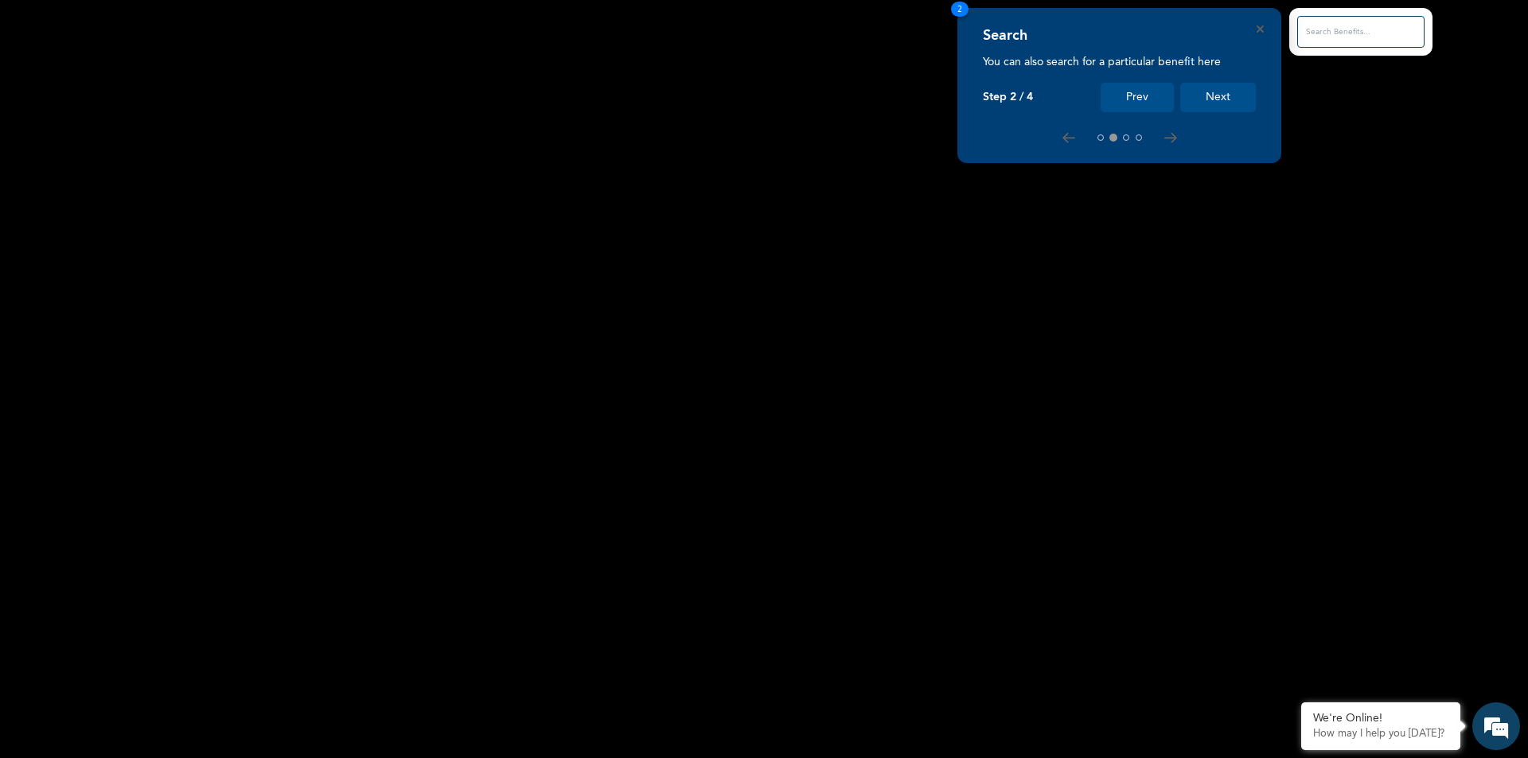
click at [1234, 92] on button "Next" at bounding box center [1218, 97] width 76 height 29
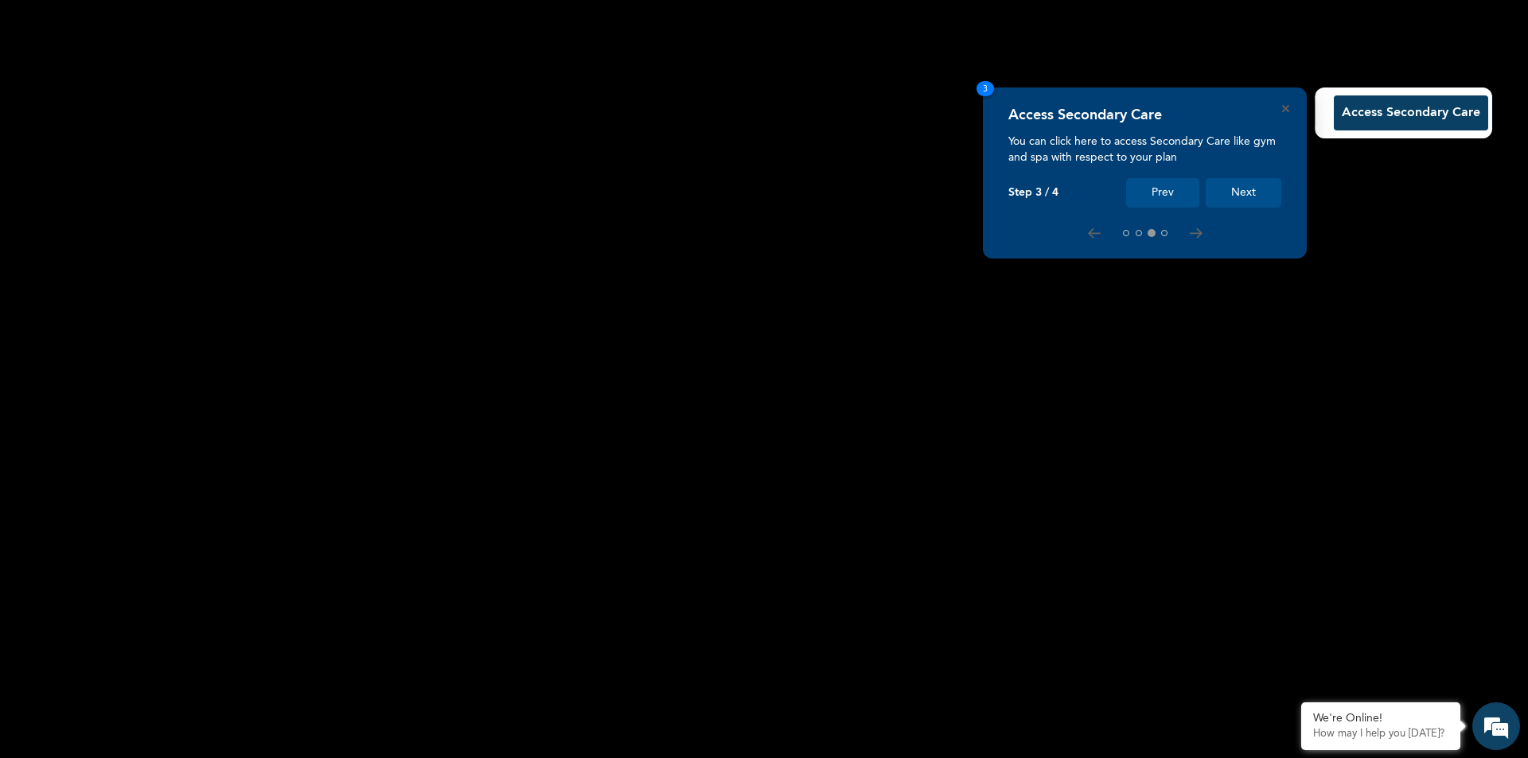
click at [1237, 191] on button "Next" at bounding box center [1244, 192] width 76 height 29
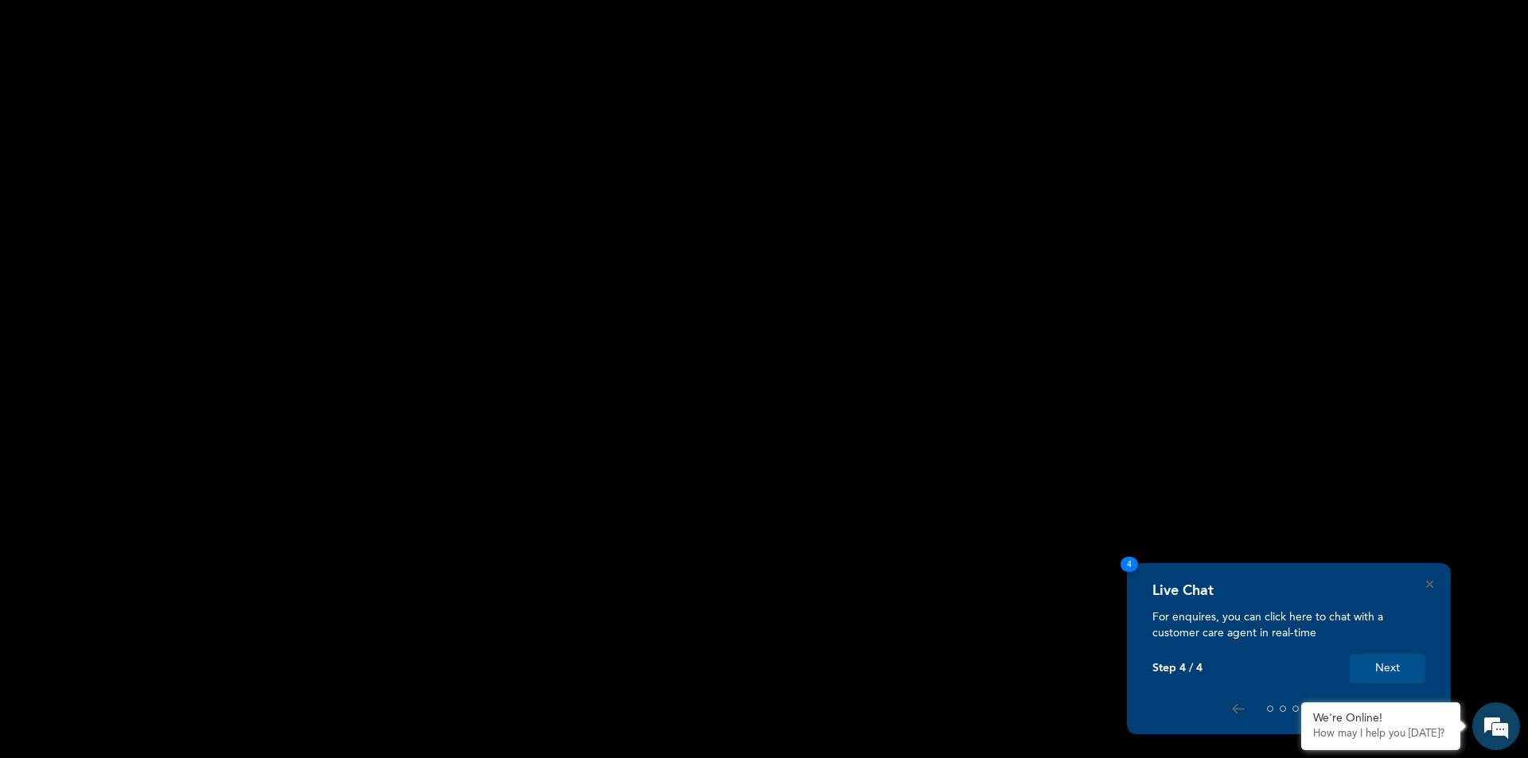
click at [1370, 656] on button "Next" at bounding box center [1388, 668] width 76 height 29
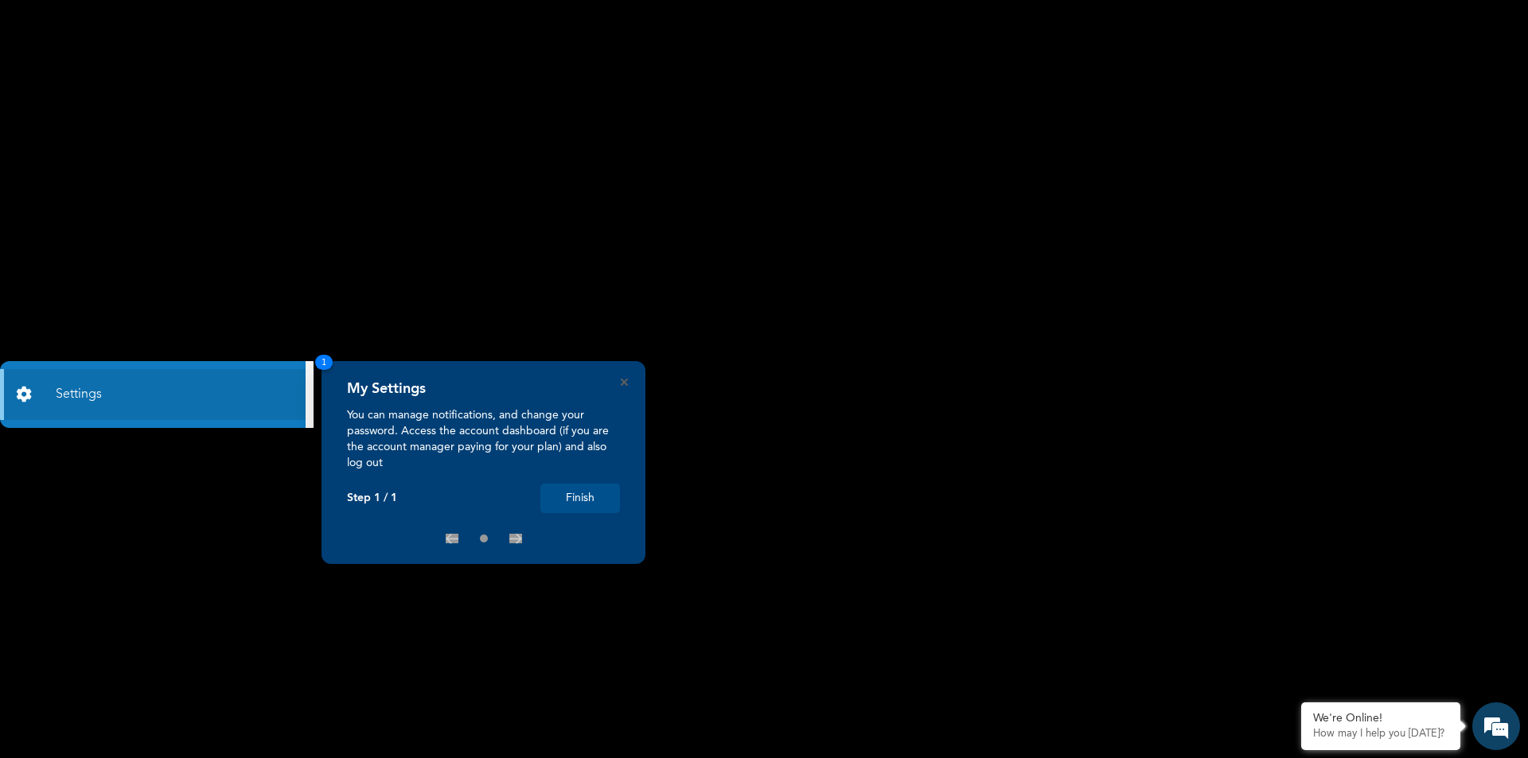
click at [591, 494] on button "Finish" at bounding box center [580, 498] width 80 height 29
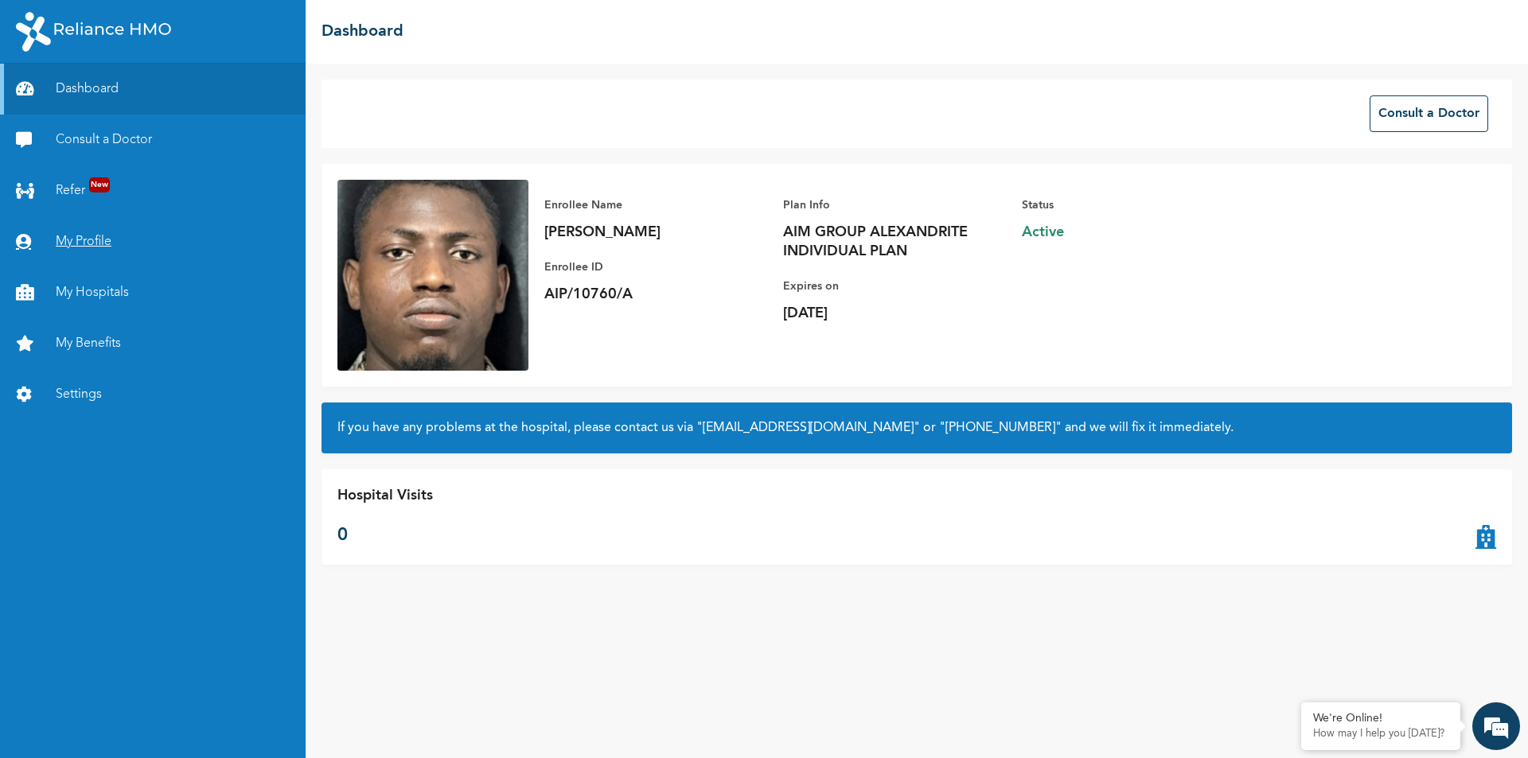
click at [93, 234] on link "My Profile" at bounding box center [153, 241] width 306 height 51
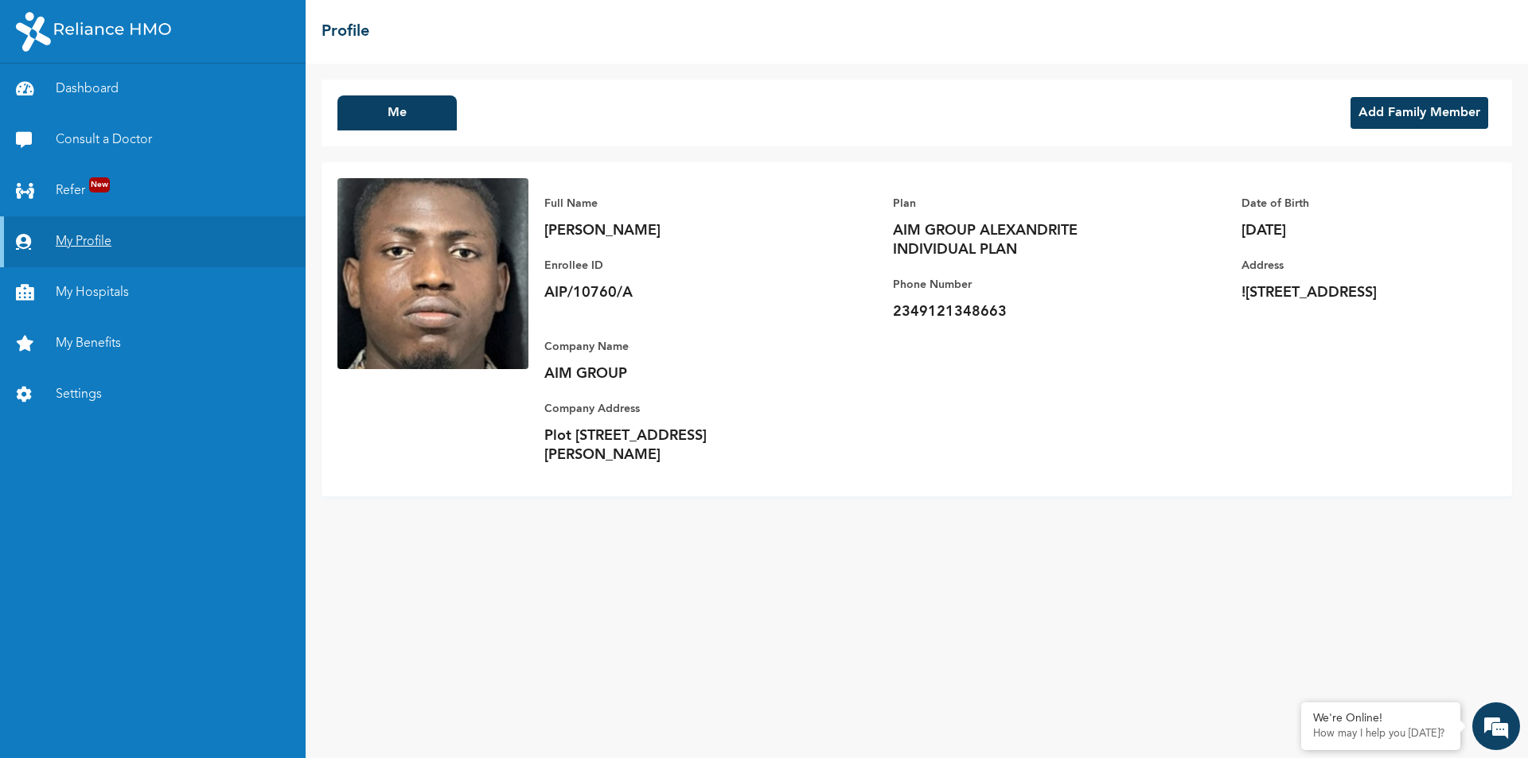
click at [103, 233] on link "My Profile" at bounding box center [153, 241] width 306 height 51
click at [1410, 105] on button "Add Family Member" at bounding box center [1420, 113] width 138 height 32
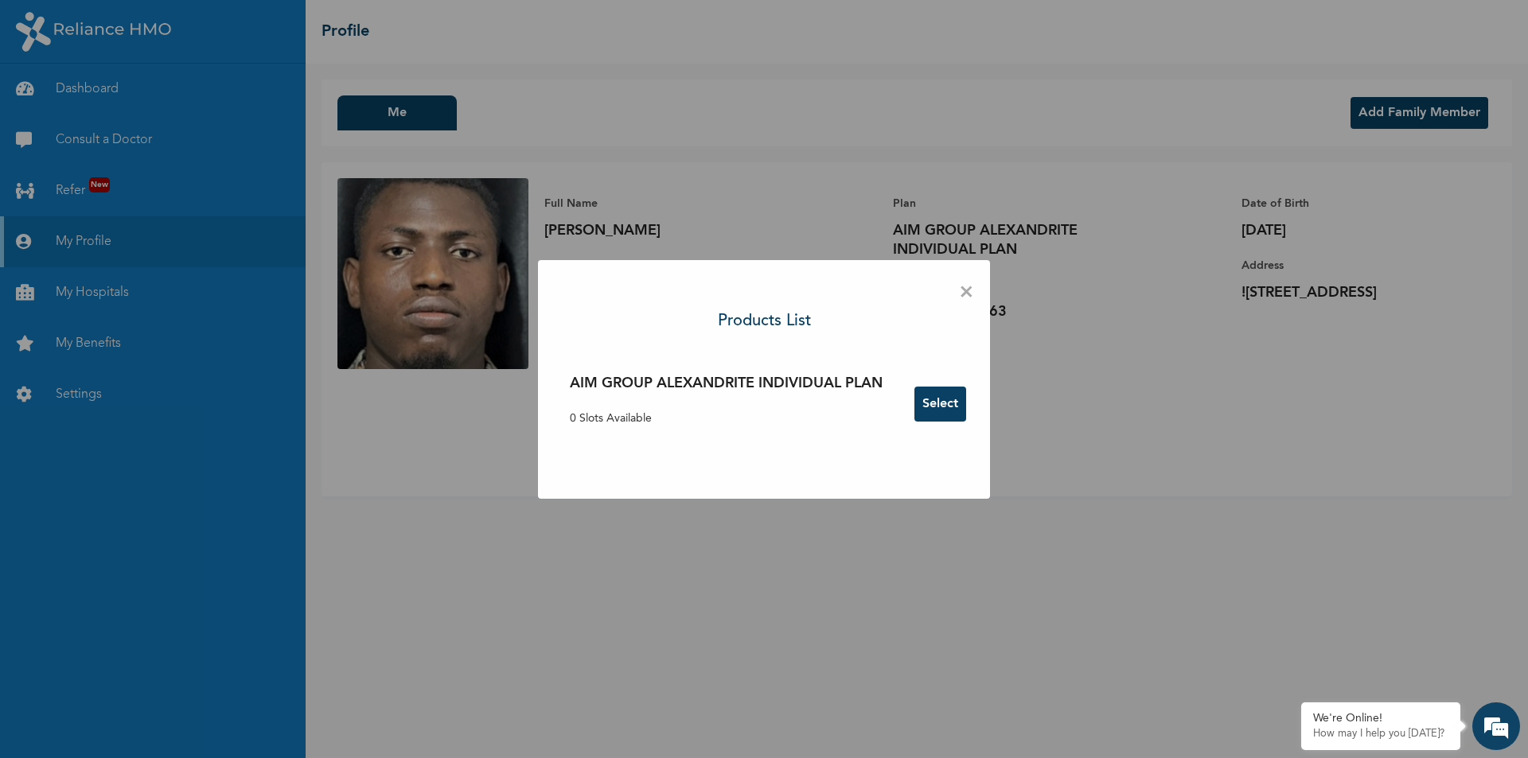
click at [923, 413] on button "Select" at bounding box center [940, 404] width 52 height 35
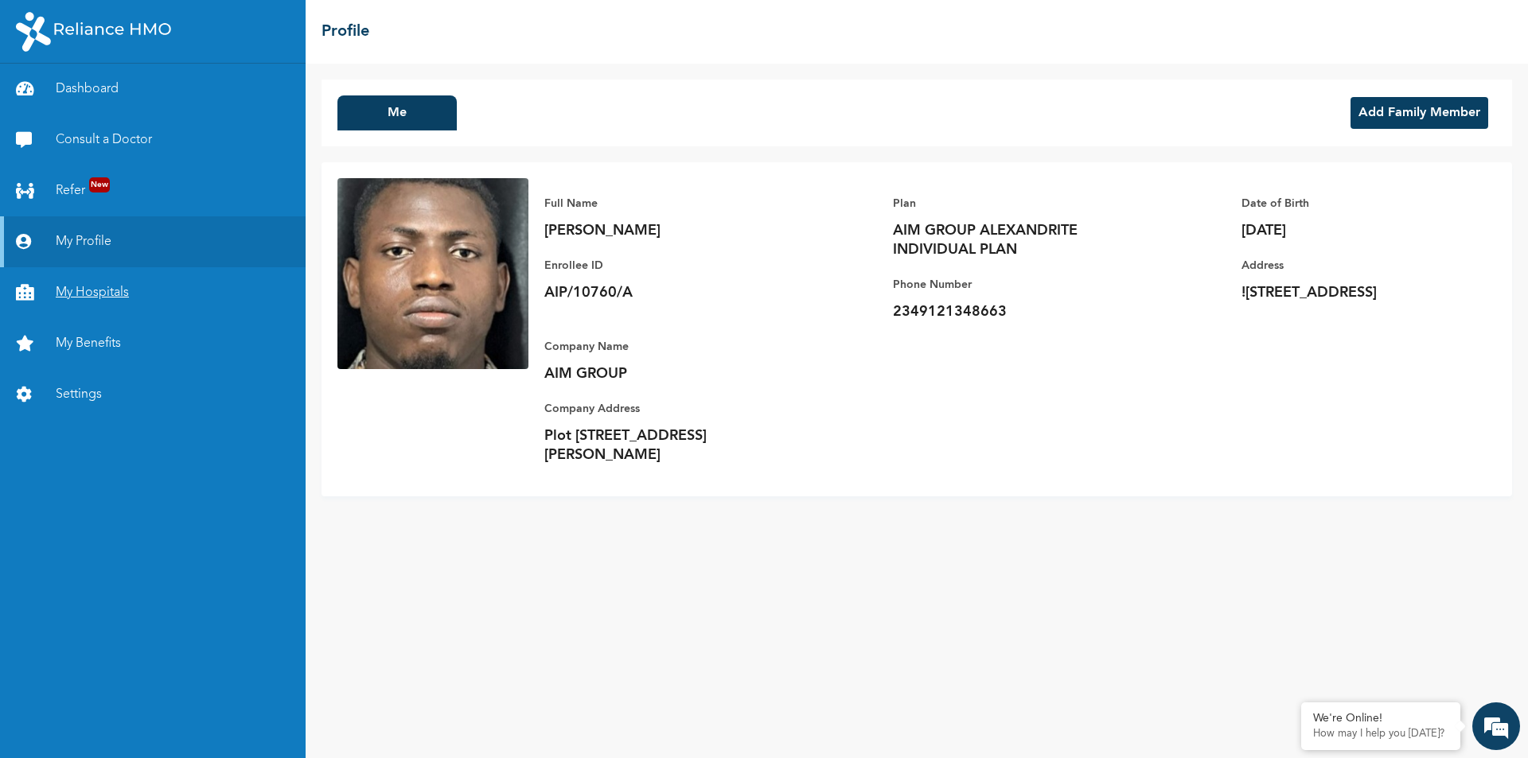
click at [101, 292] on link "My Hospitals" at bounding box center [153, 292] width 306 height 51
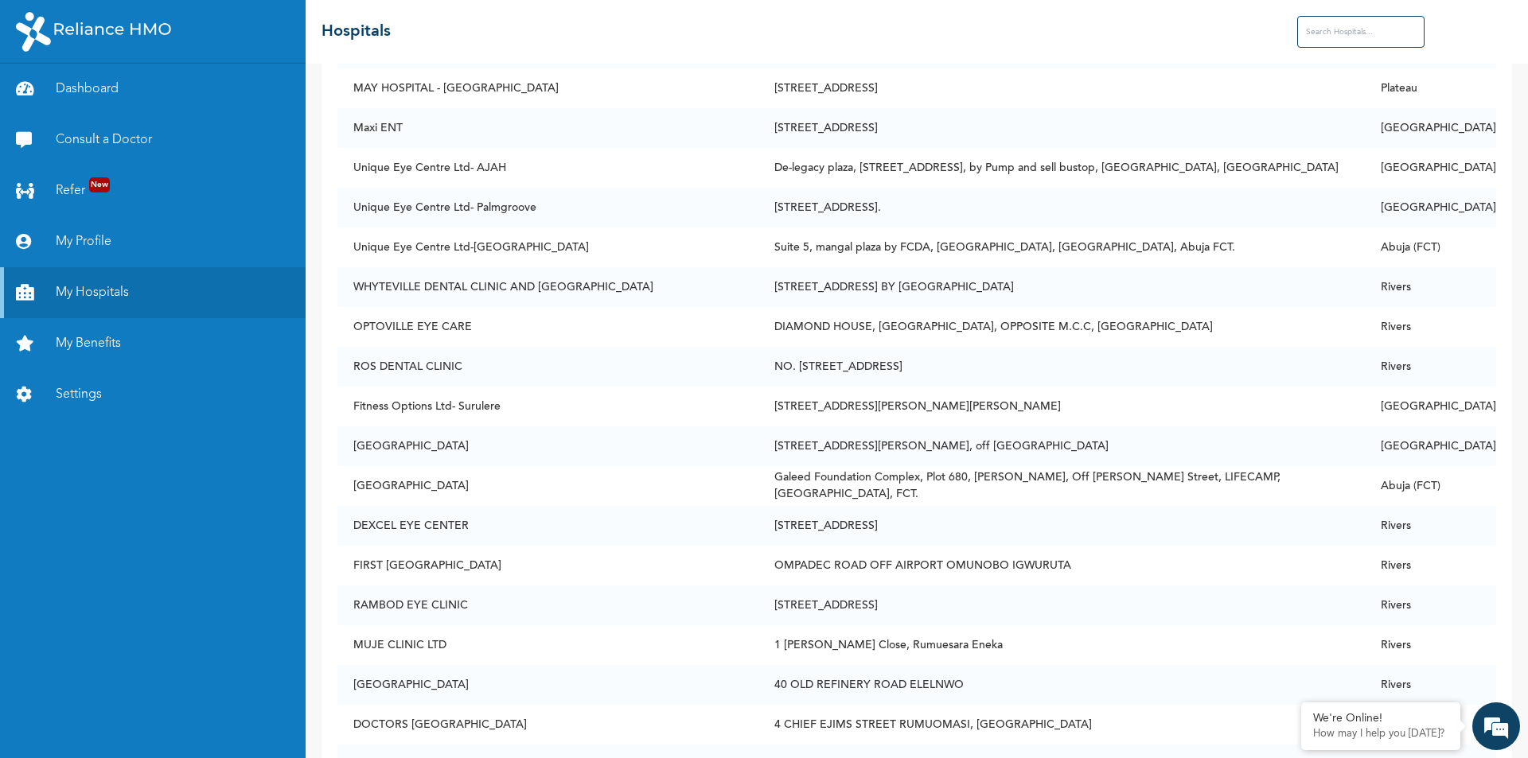
scroll to position [27505, 0]
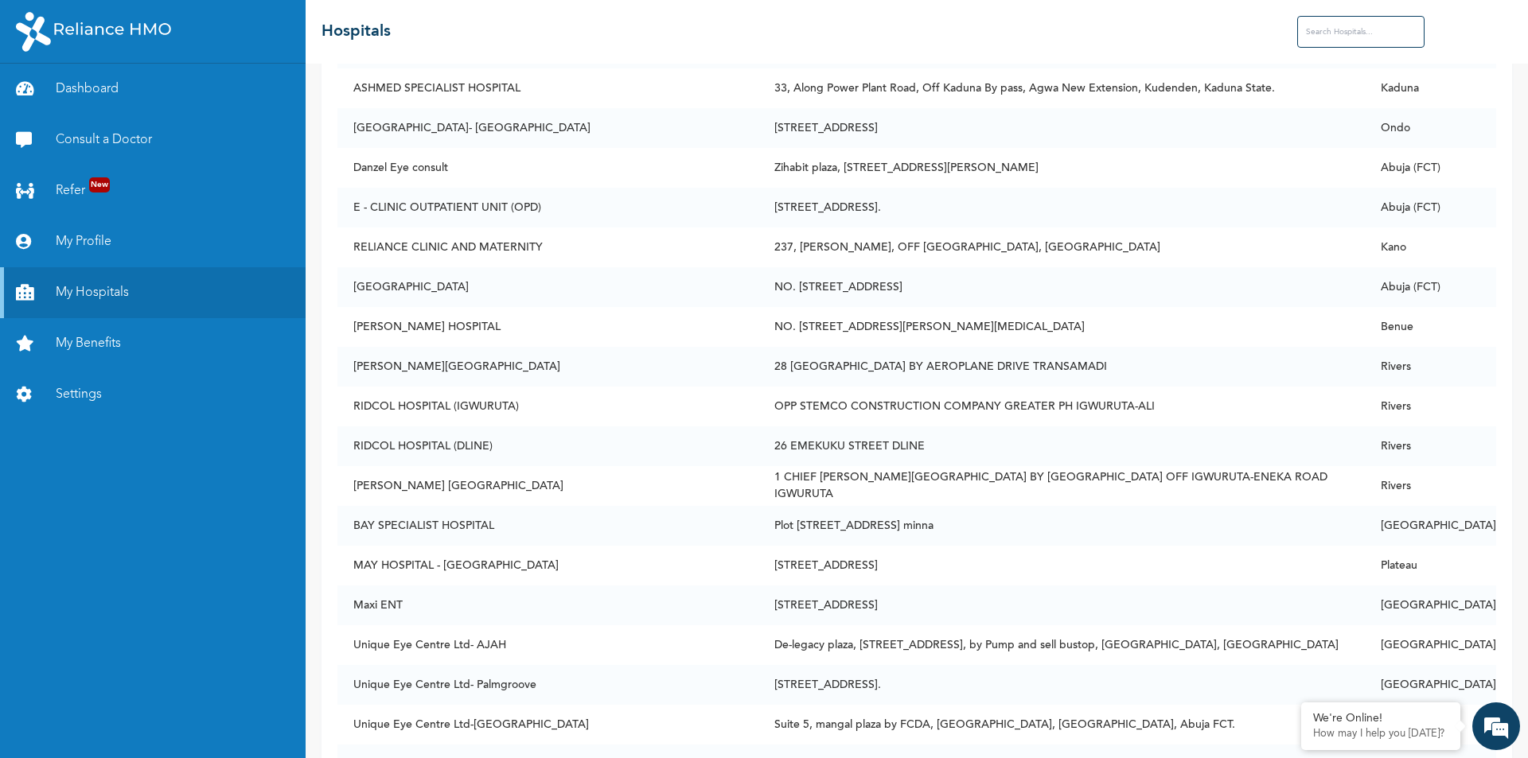
click at [1307, 38] on input "text" at bounding box center [1360, 32] width 127 height 32
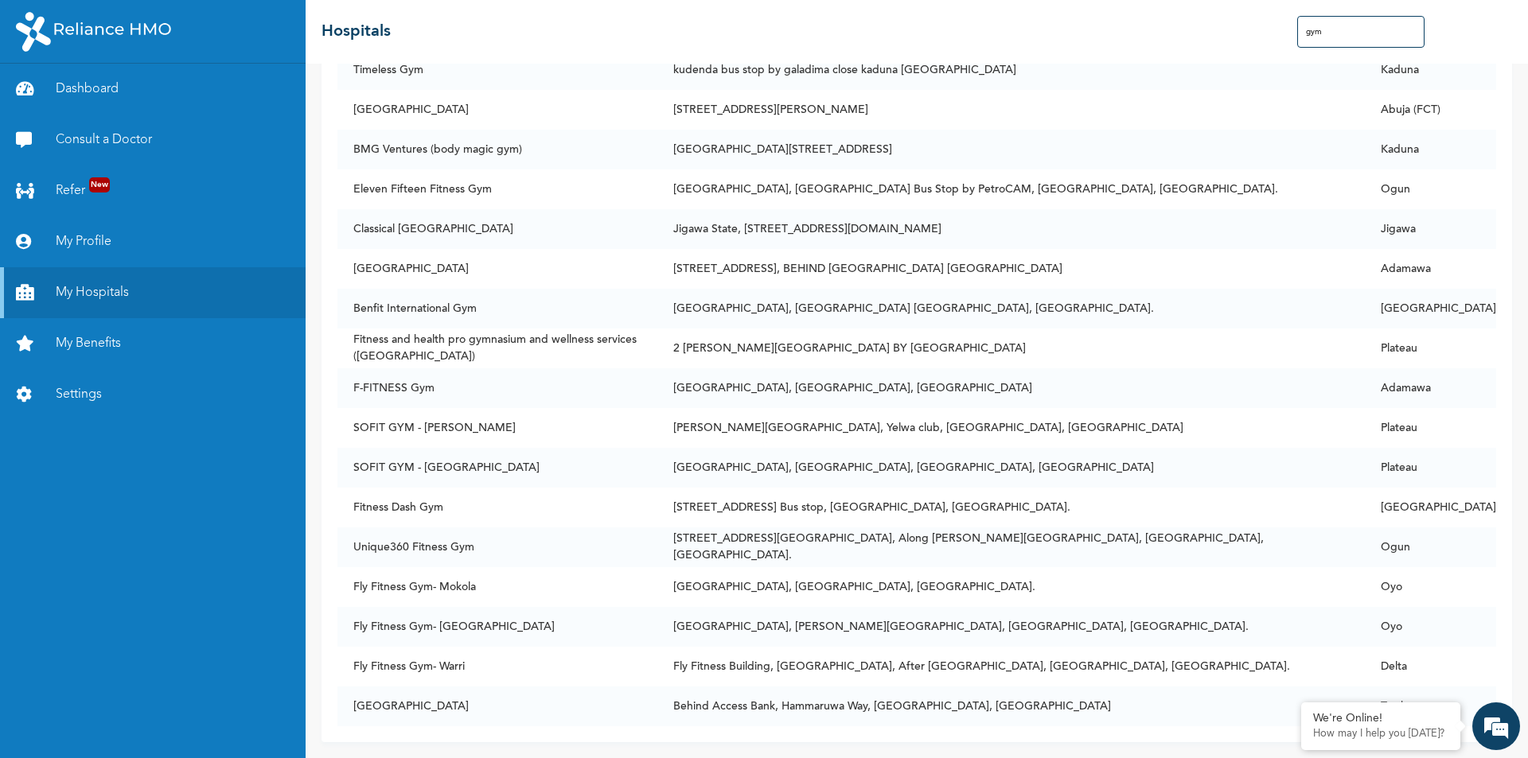
scroll to position [3519, 0]
type input "gym"
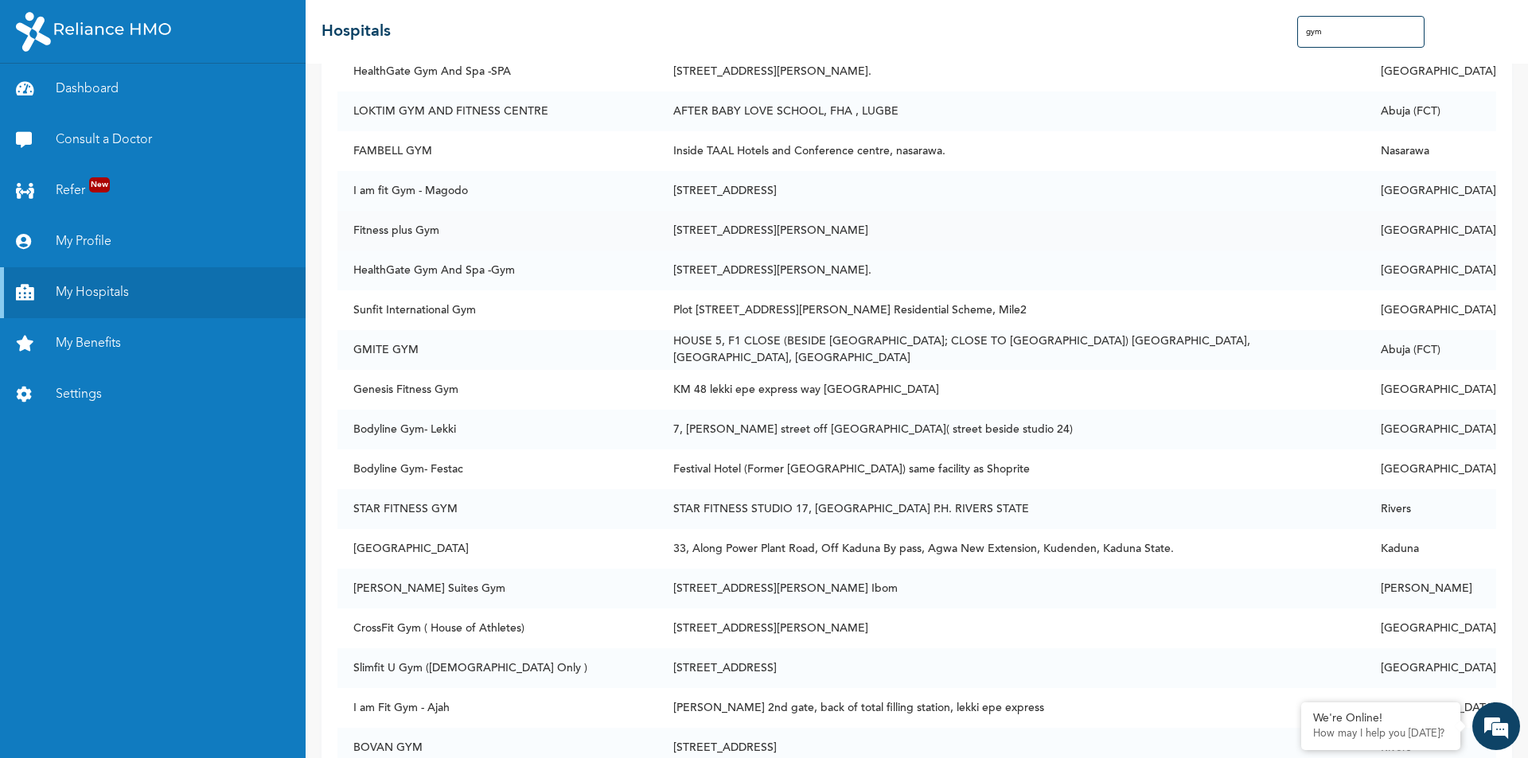
scroll to position [159, 0]
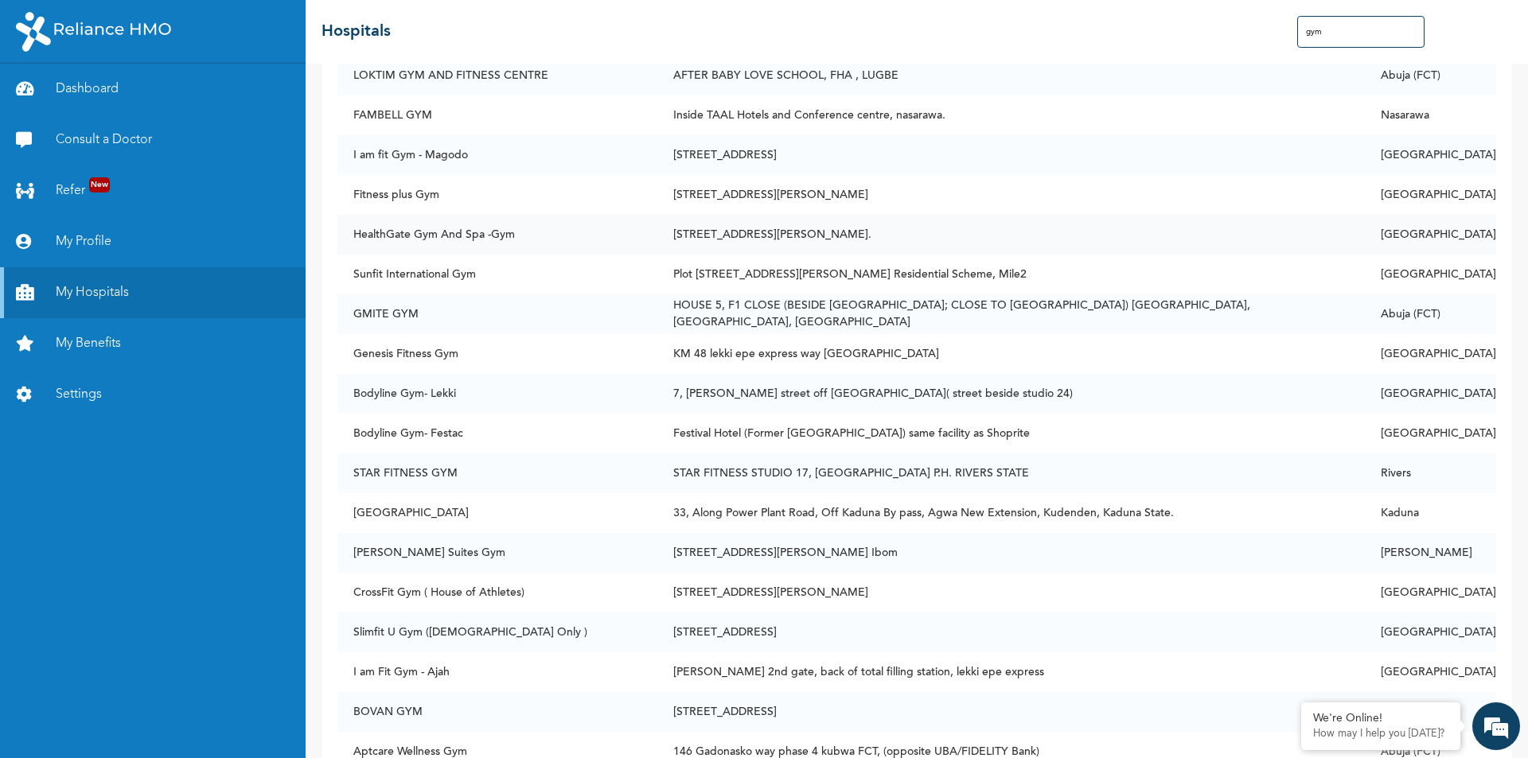
click at [727, 249] on td "112, Norman Williams street, off keffi street, ikoyi, lagos." at bounding box center [1011, 235] width 708 height 40
click at [728, 246] on td "112, Norman Williams street, off keffi street, ikoyi, lagos." at bounding box center [1011, 235] width 708 height 40
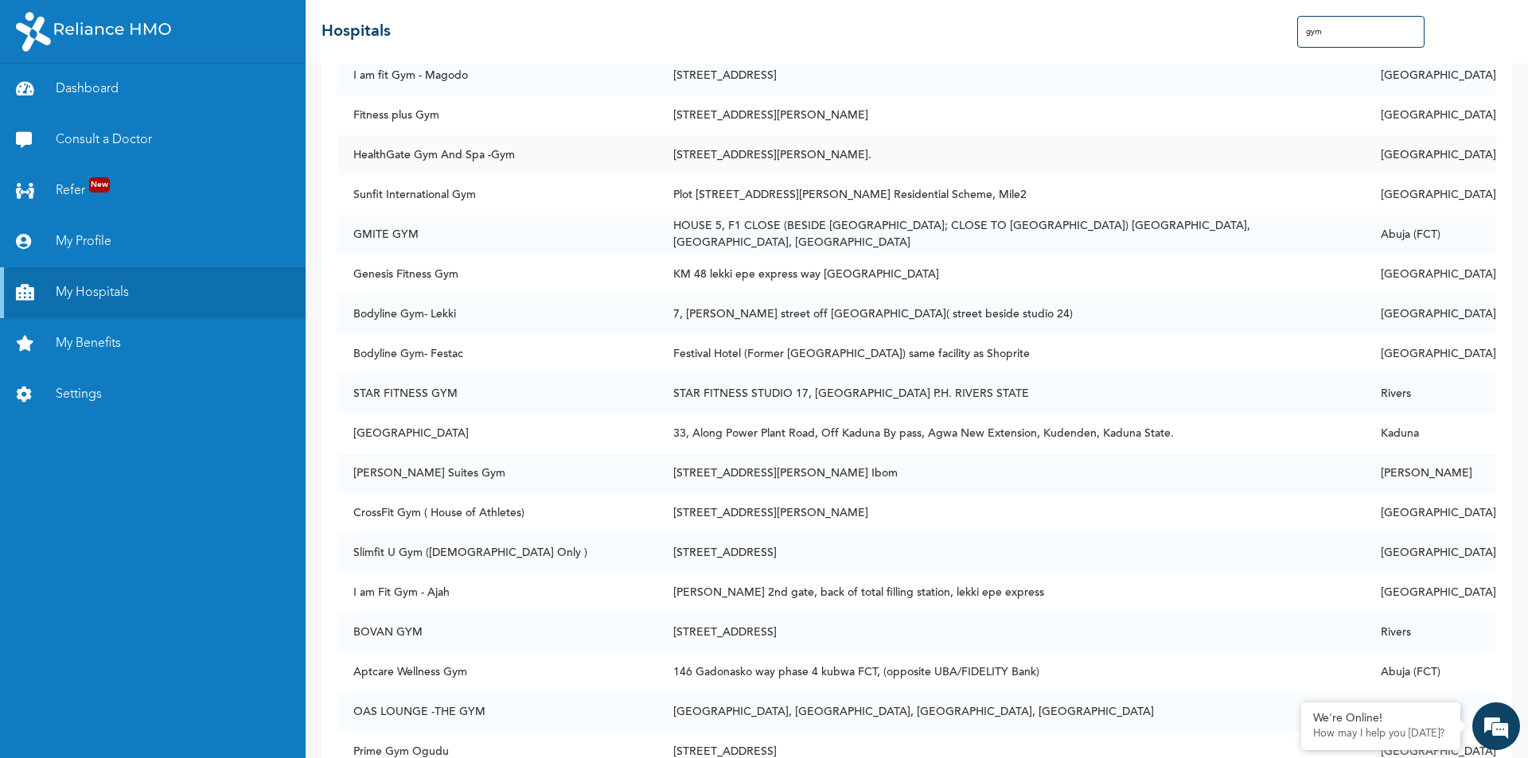
scroll to position [318, 0]
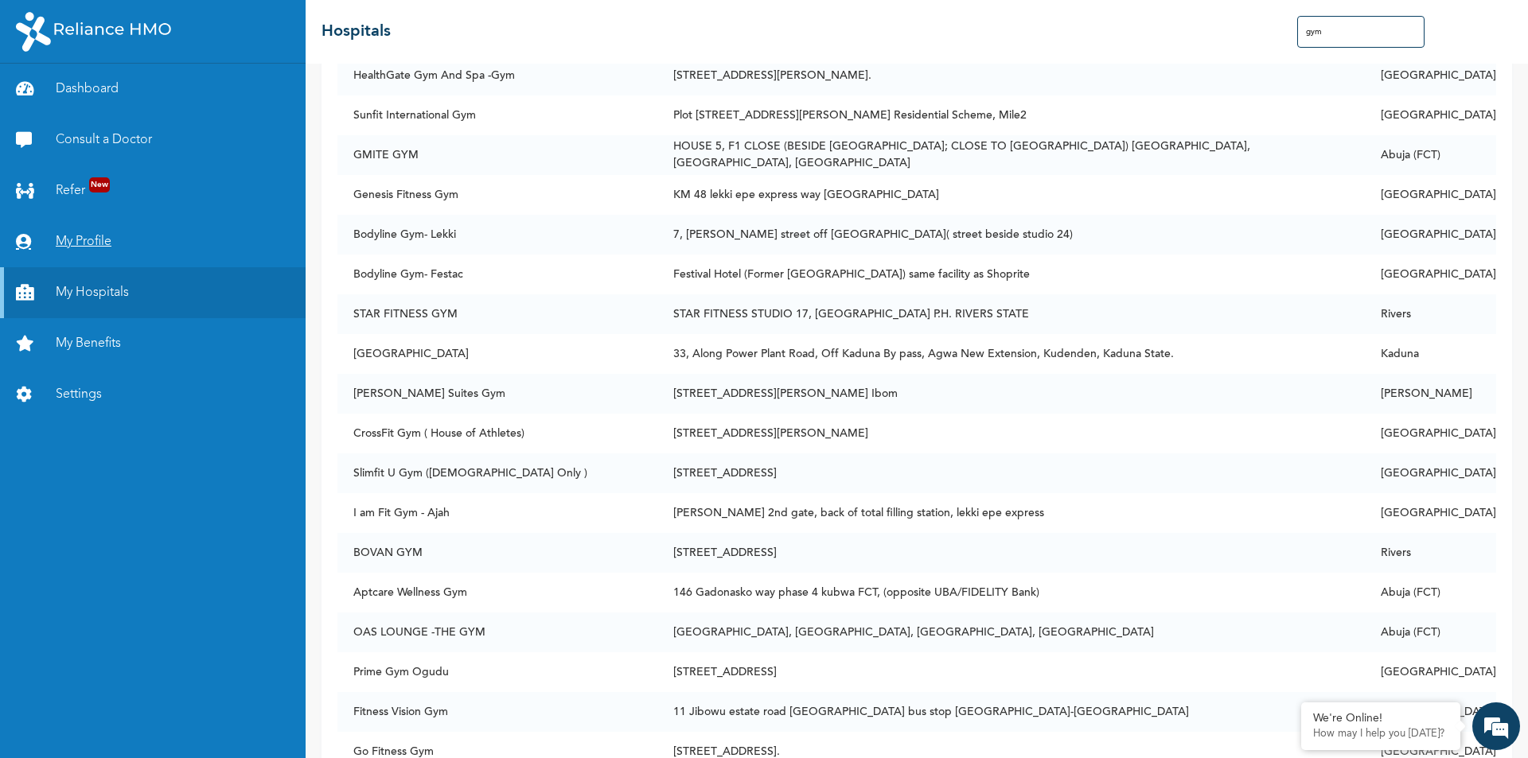
click at [118, 236] on link "My Profile" at bounding box center [153, 241] width 306 height 51
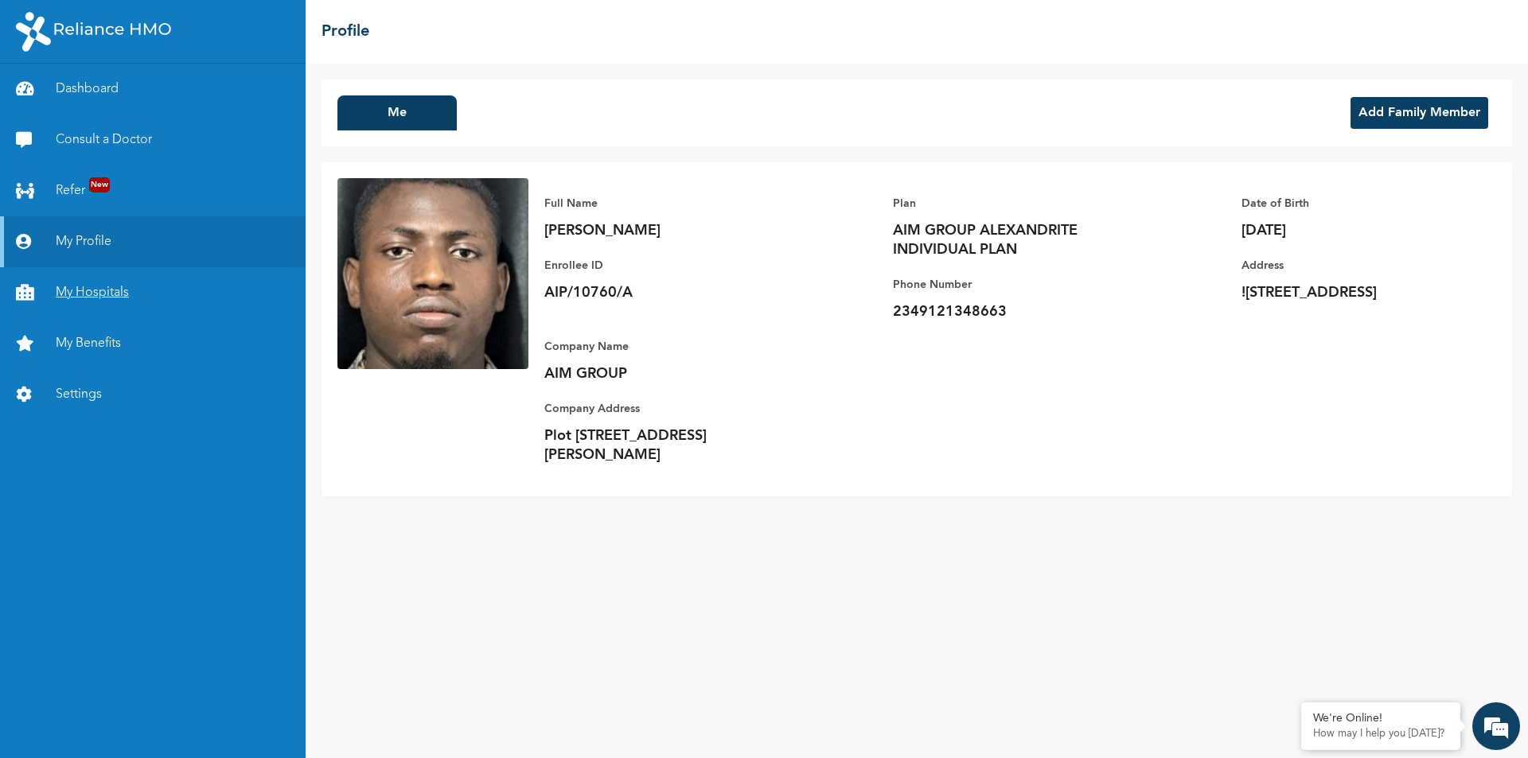
click at [109, 297] on link "My Hospitals" at bounding box center [153, 292] width 306 height 51
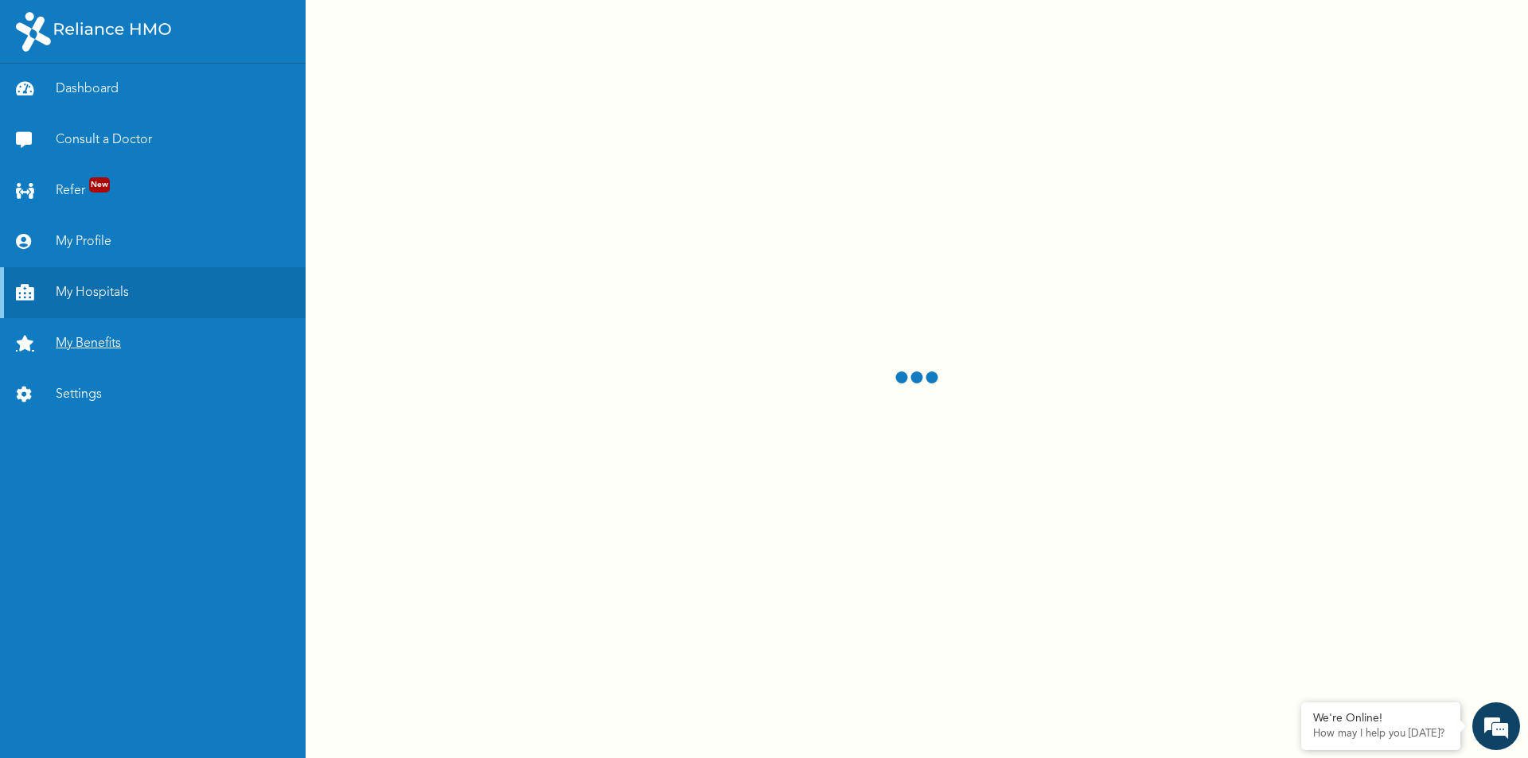
click at [117, 357] on link "My Benefits" at bounding box center [153, 343] width 306 height 51
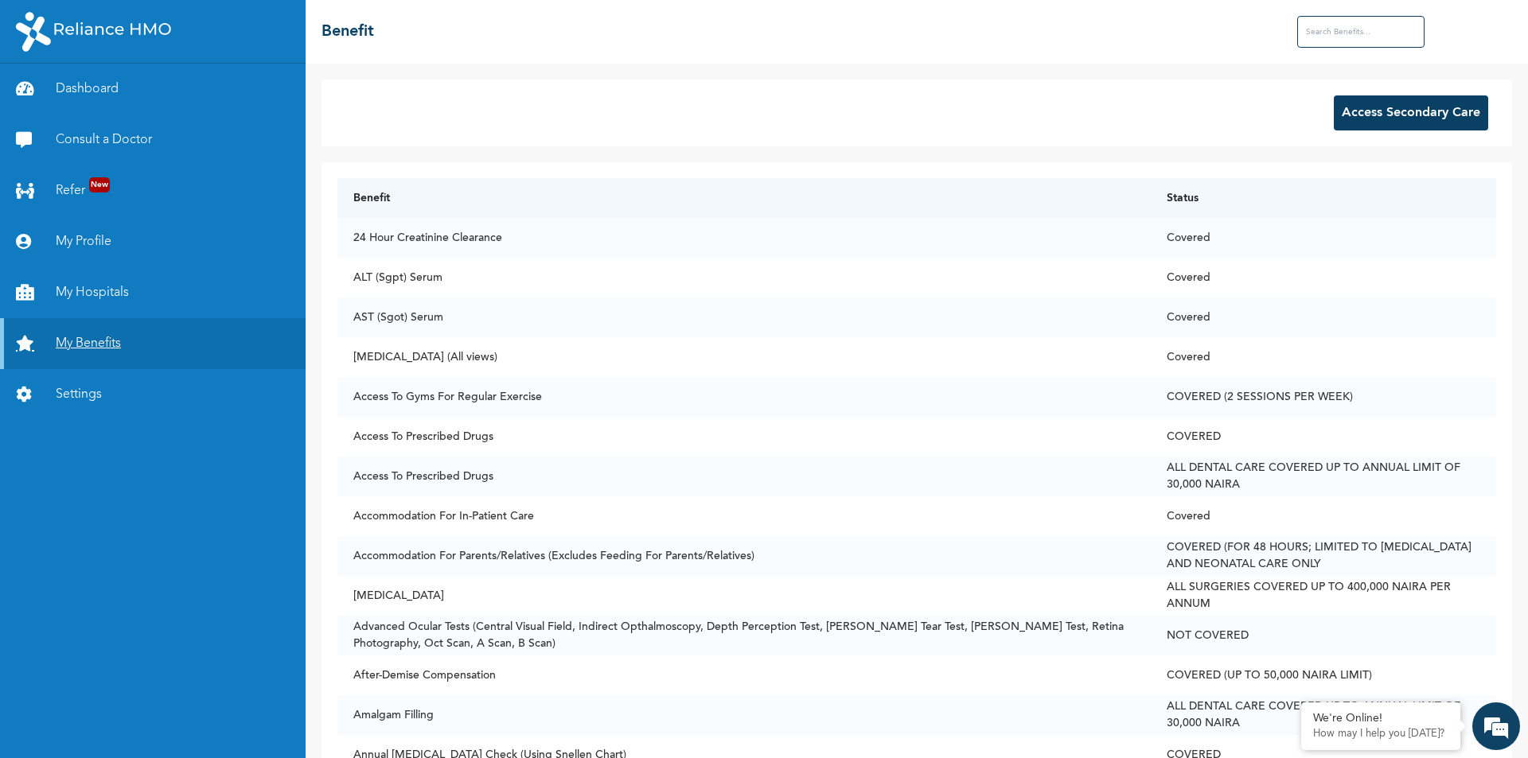
click at [117, 357] on link "My Benefits" at bounding box center [153, 343] width 306 height 51
click at [1355, 116] on button "Access Secondary Care" at bounding box center [1411, 113] width 154 height 35
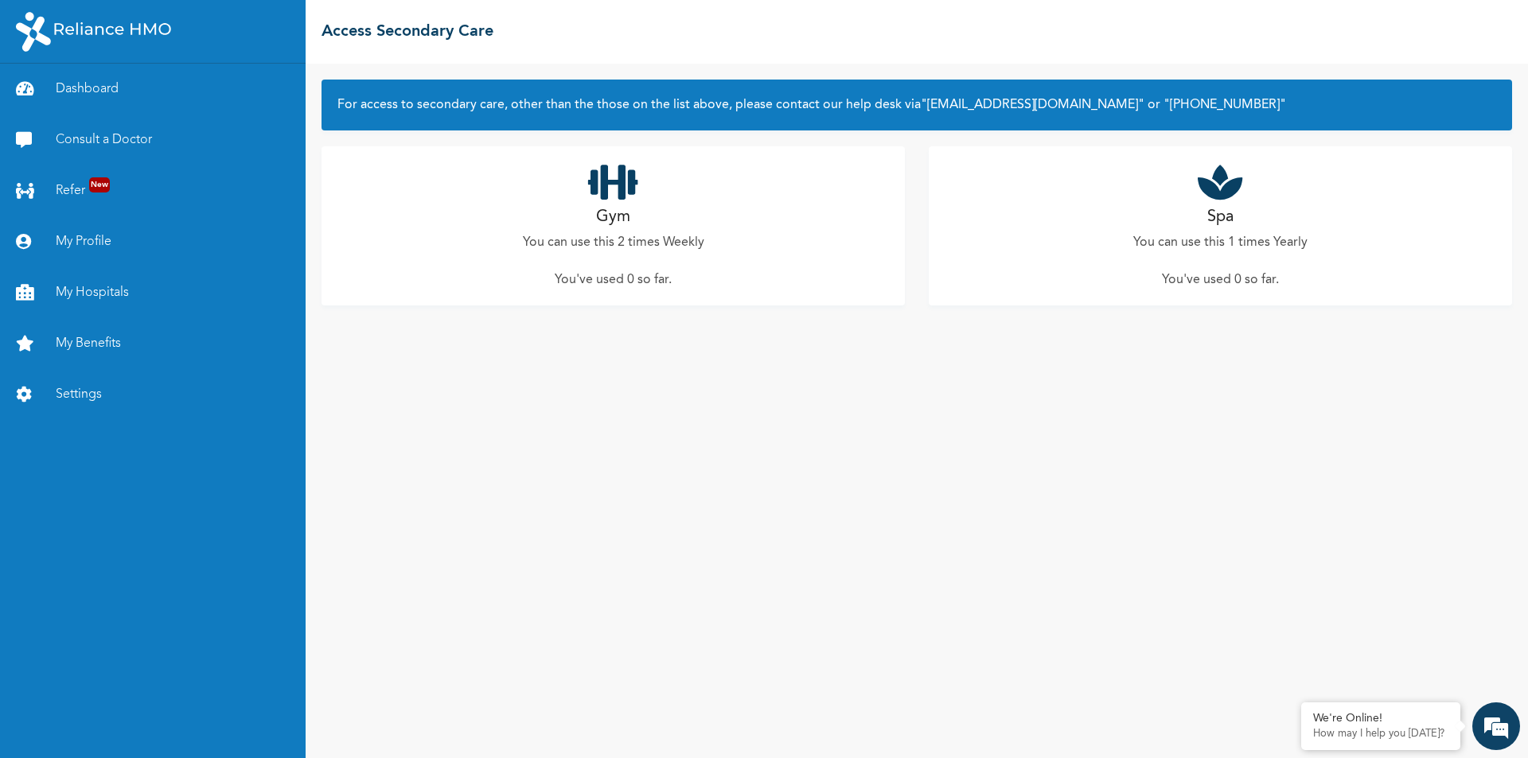
click at [597, 199] on icon at bounding box center [613, 182] width 50 height 40
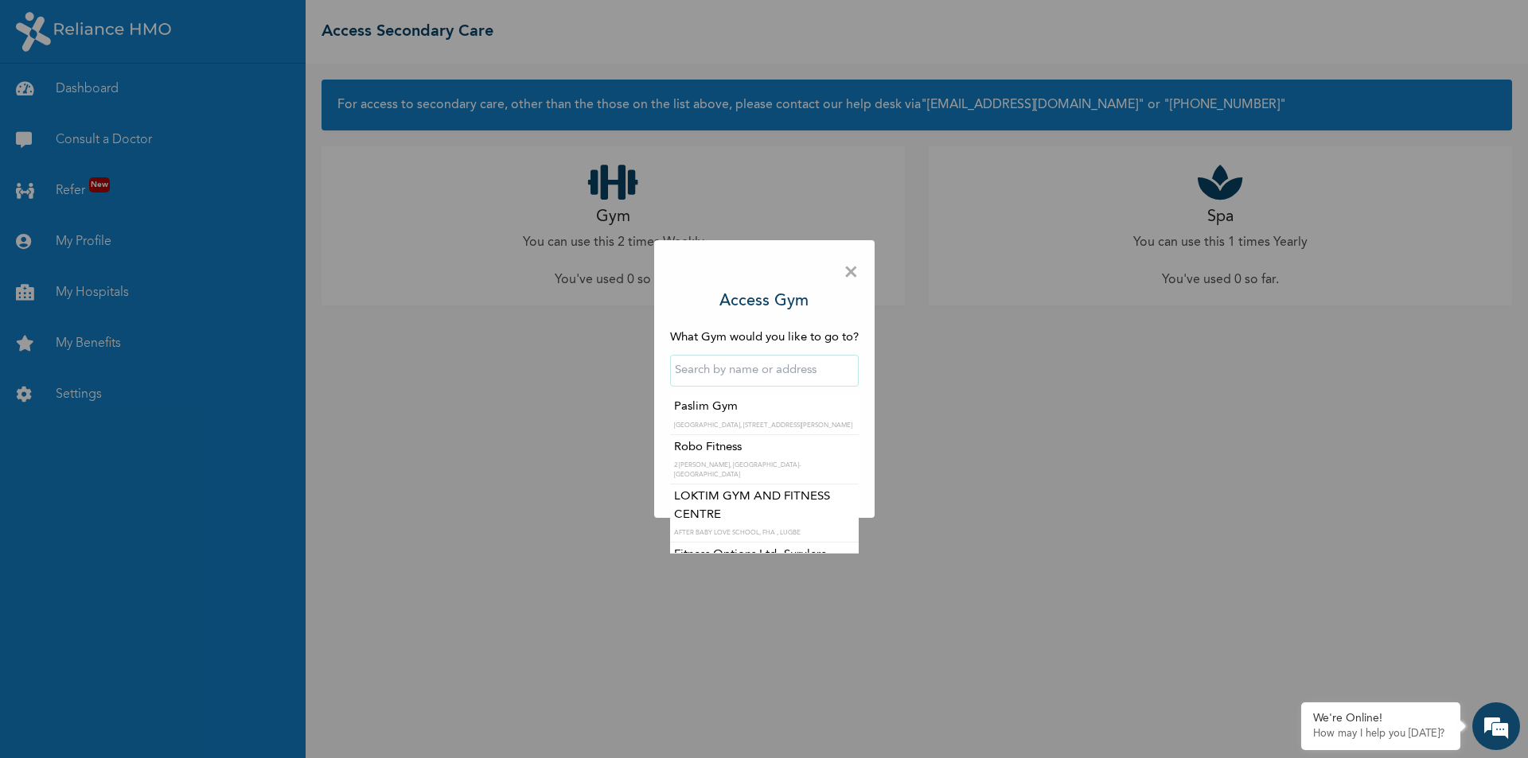
click at [719, 361] on input "text" at bounding box center [764, 371] width 189 height 32
click at [727, 368] on input "text" at bounding box center [764, 371] width 189 height 32
paste input "Lotus Fitness and Health"
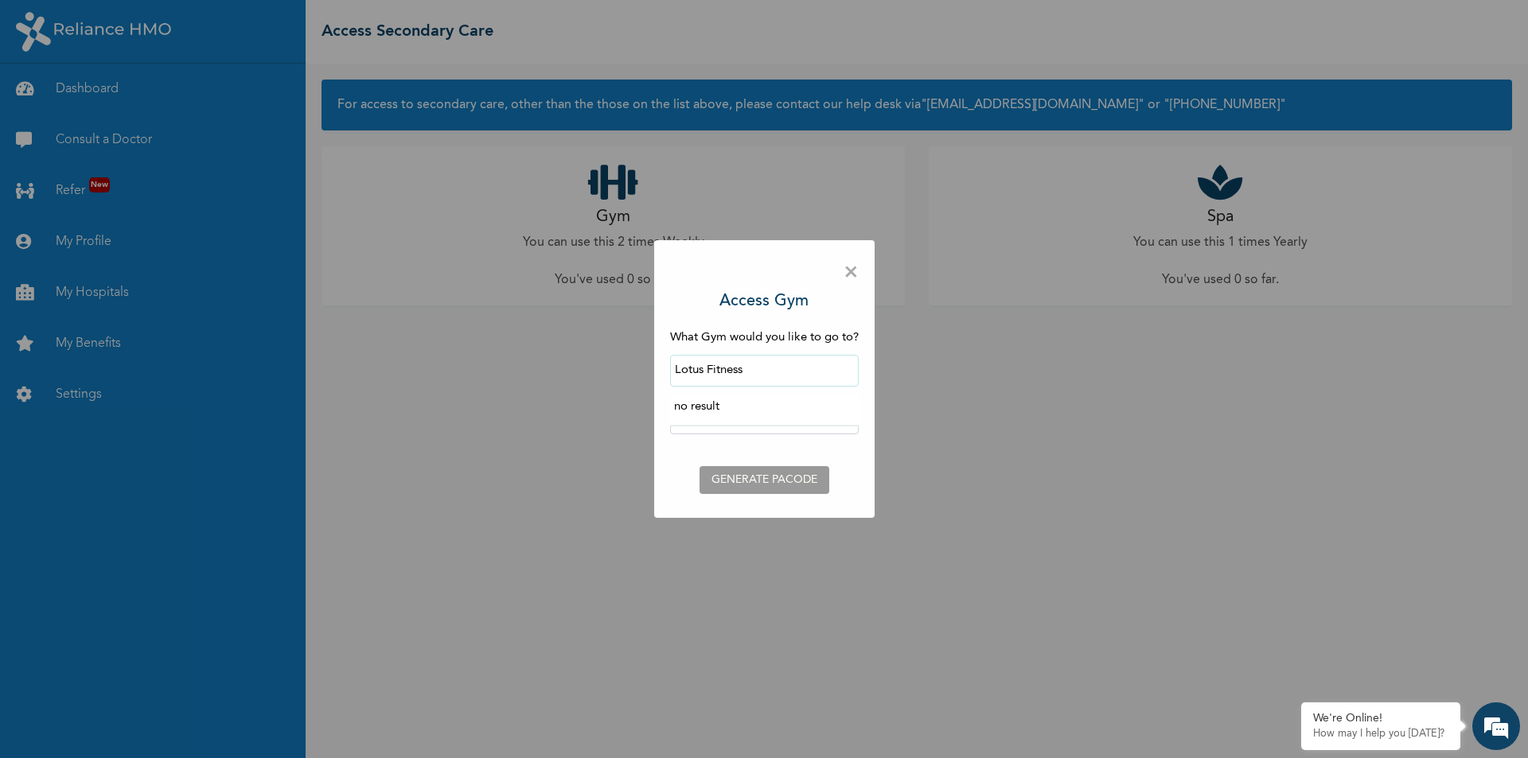
type input "Lotus"
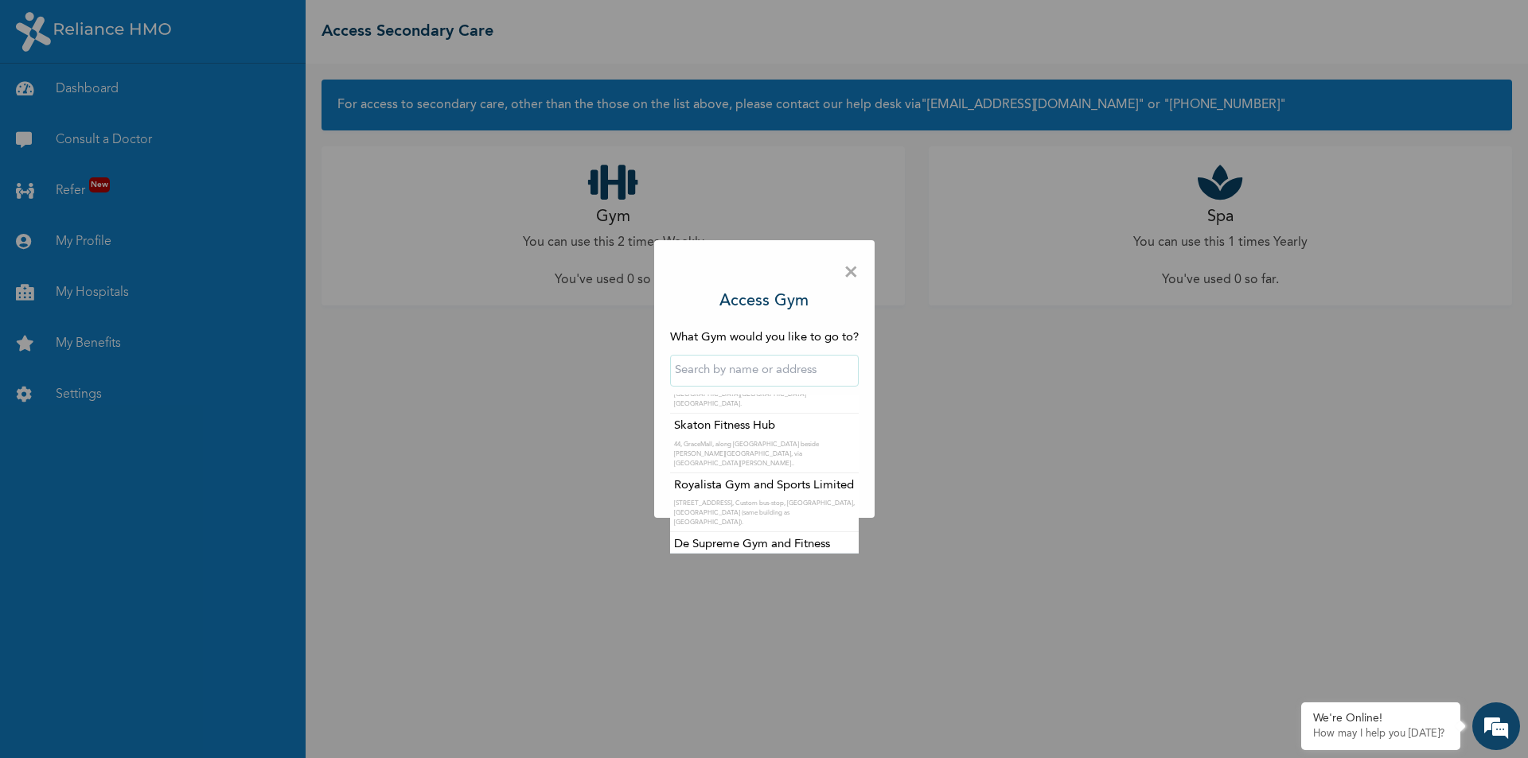
scroll to position [6606, 0]
click at [733, 374] on input "text" at bounding box center [764, 371] width 189 height 32
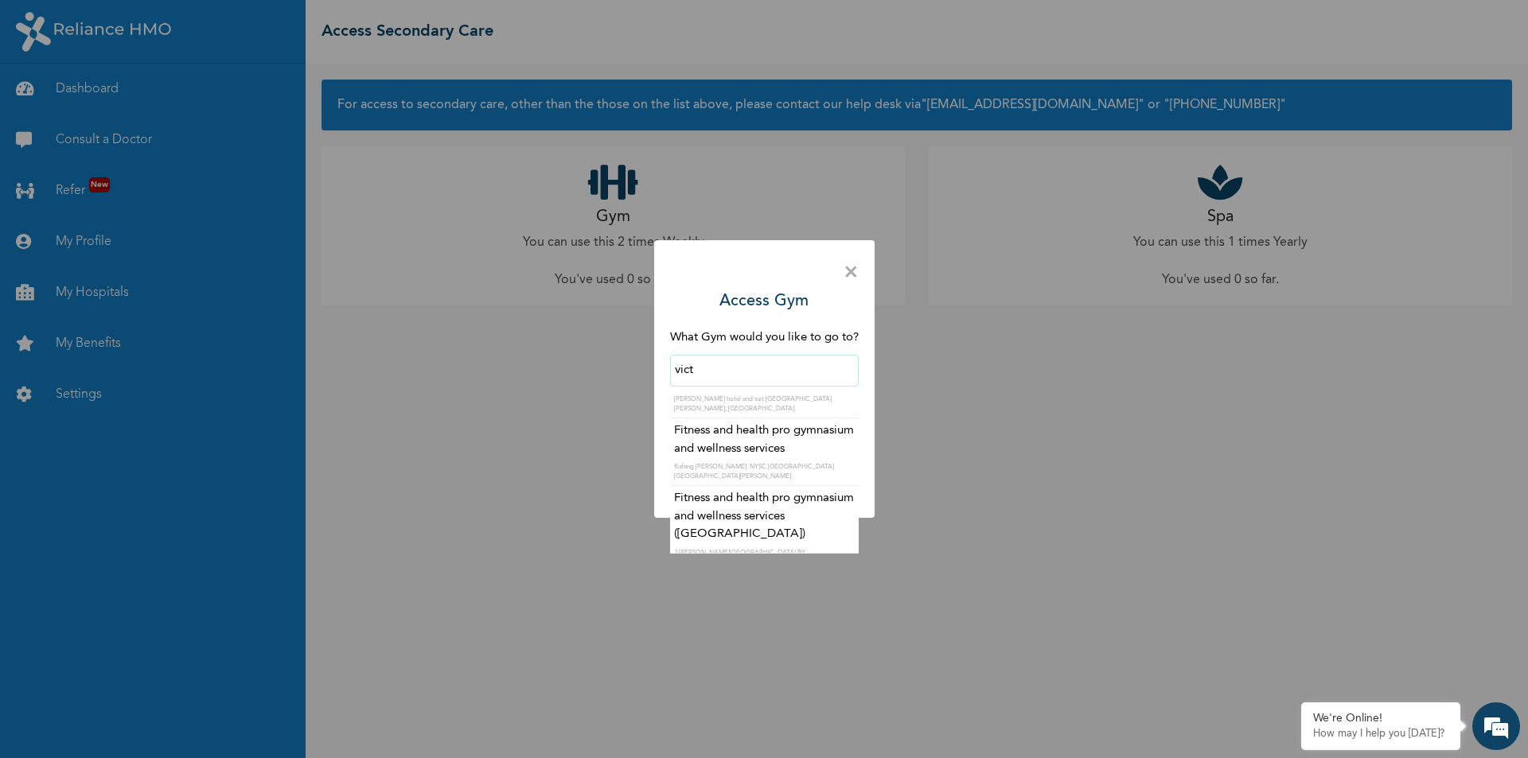
scroll to position [0, 0]
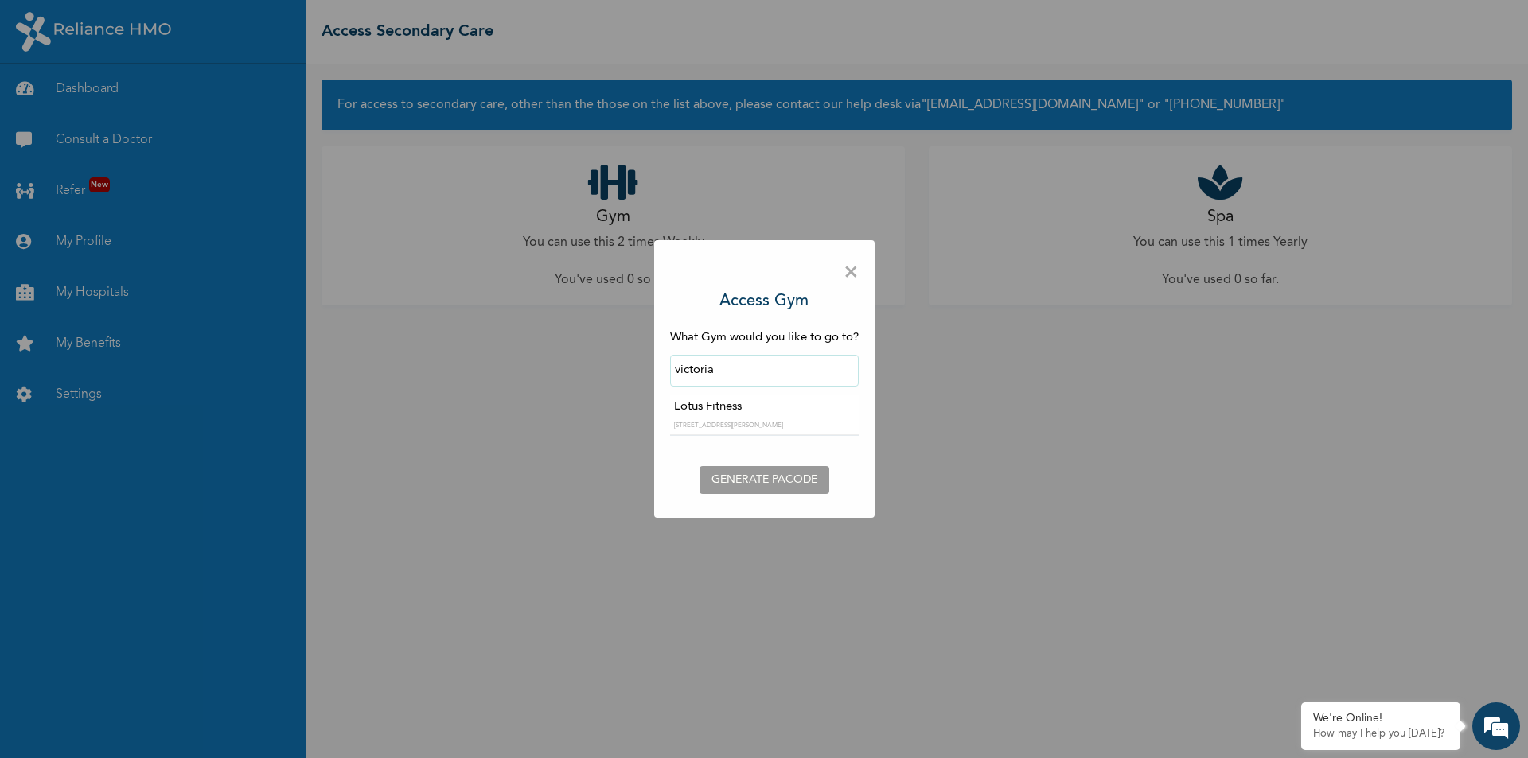
type input "Lotus Fitness"
click at [817, 373] on input "Lotus Fitness" at bounding box center [764, 371] width 189 height 32
click at [772, 474] on button "GENERATE PACODE" at bounding box center [765, 480] width 130 height 28
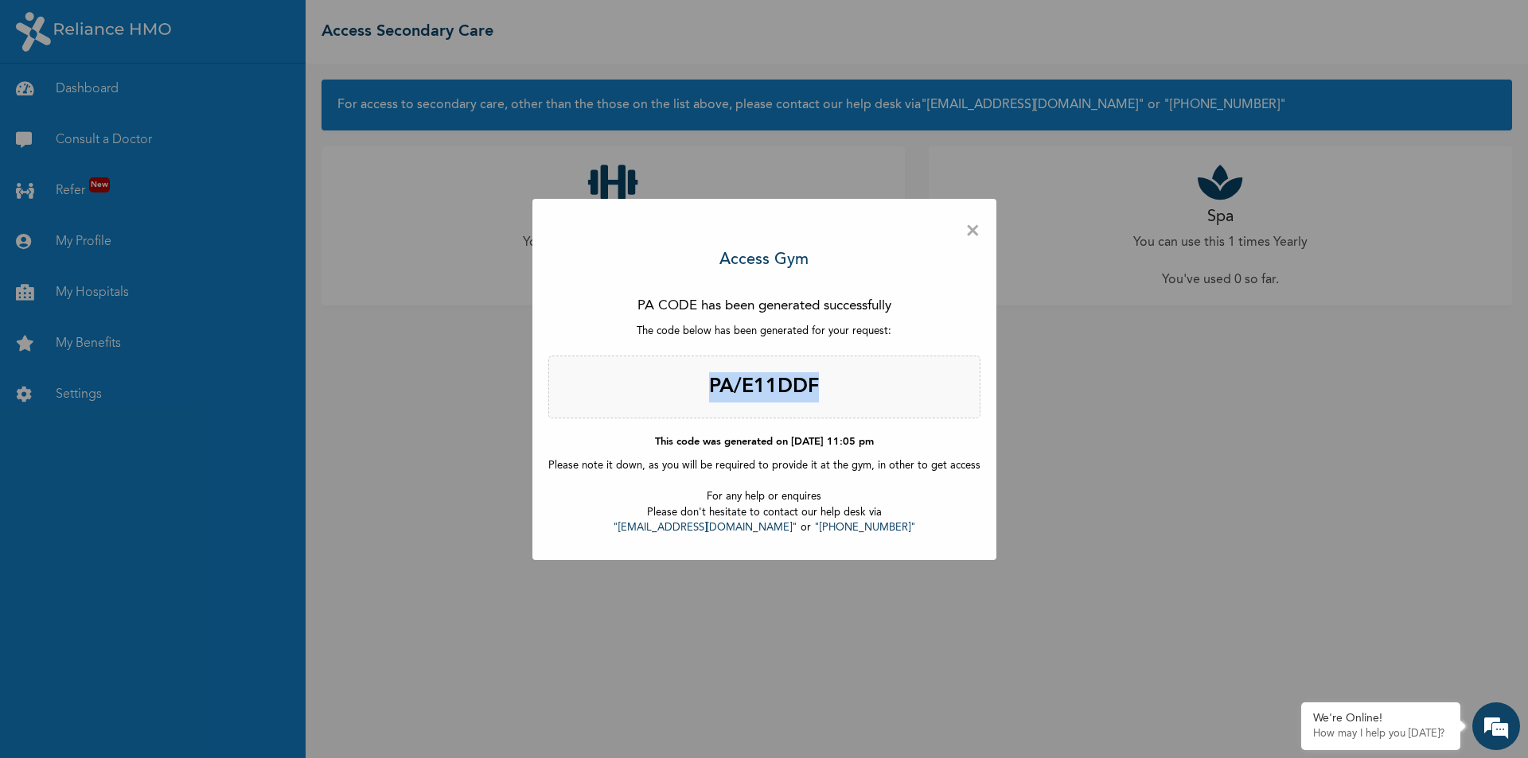
drag, startPoint x: 711, startPoint y: 384, endPoint x: 855, endPoint y: 396, distance: 144.6
click at [855, 396] on h2 "PA/E11DDF" at bounding box center [764, 388] width 432 height 64
copy h2 "PA/E11DDF"
click at [969, 230] on span "×" at bounding box center [972, 231] width 15 height 33
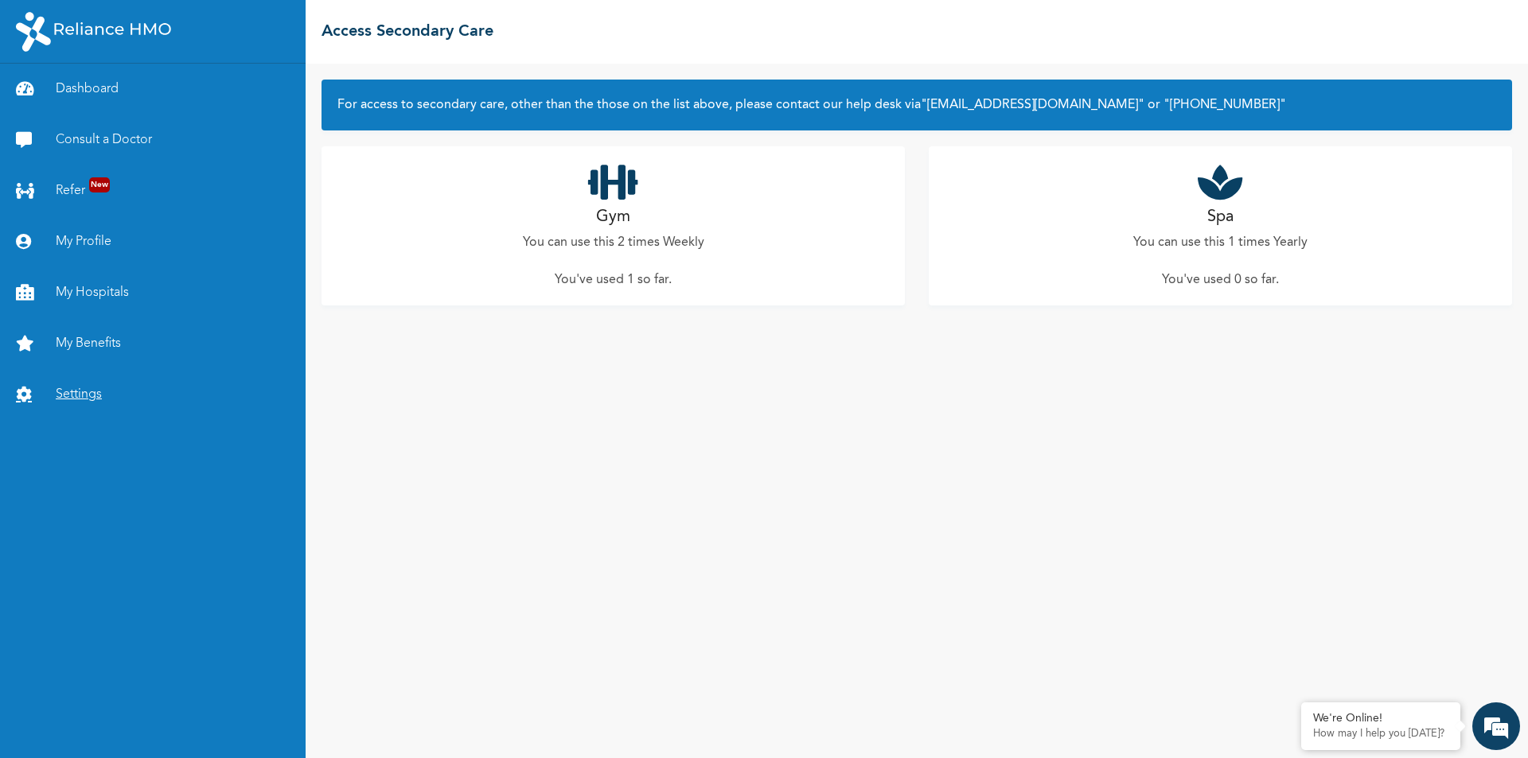
click at [84, 393] on link "Settings" at bounding box center [153, 394] width 306 height 51
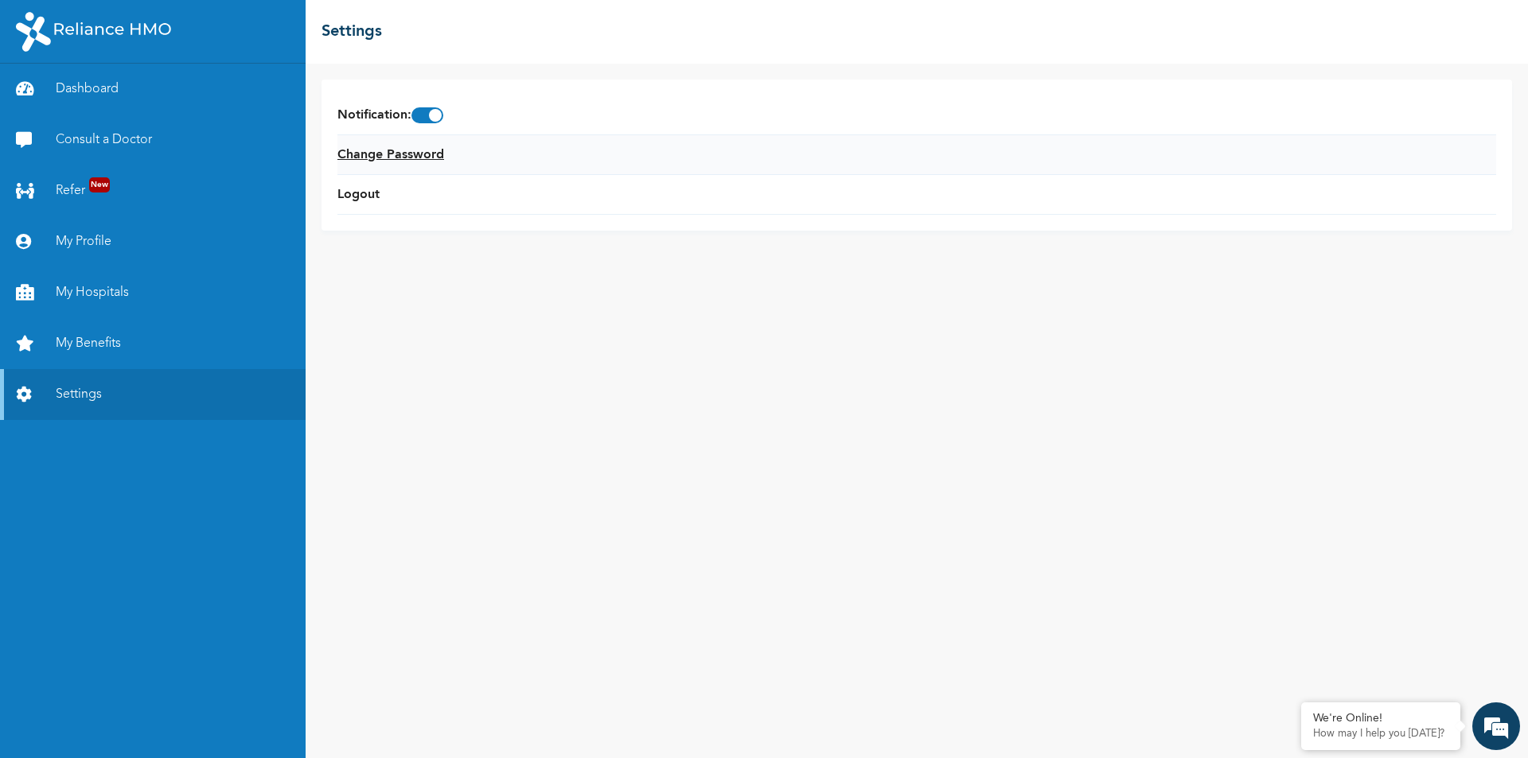
click at [407, 159] on link "Change Password" at bounding box center [390, 155] width 107 height 19
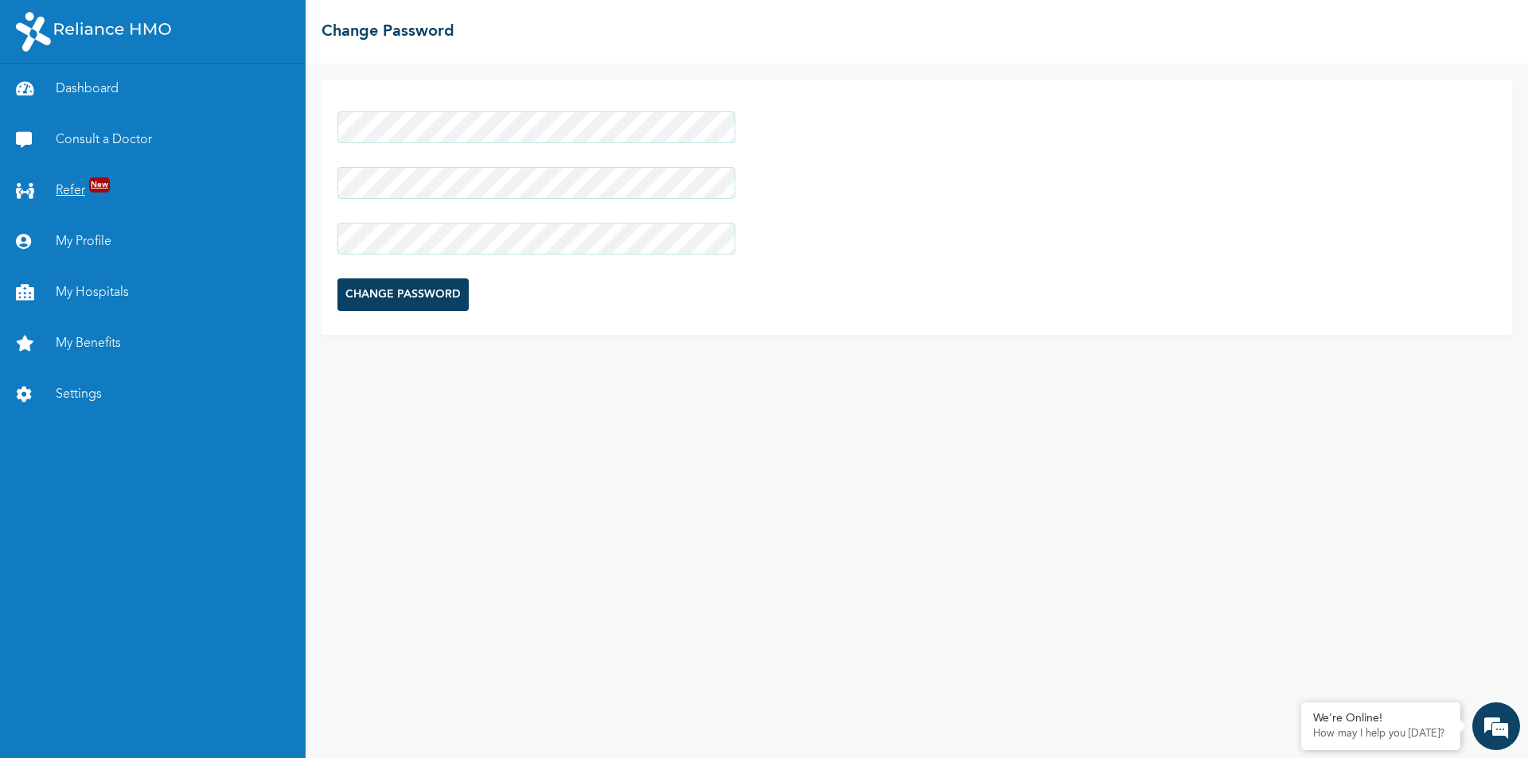
click at [60, 189] on link "Refer New" at bounding box center [153, 191] width 306 height 51
